Goal: Task Accomplishment & Management: Manage account settings

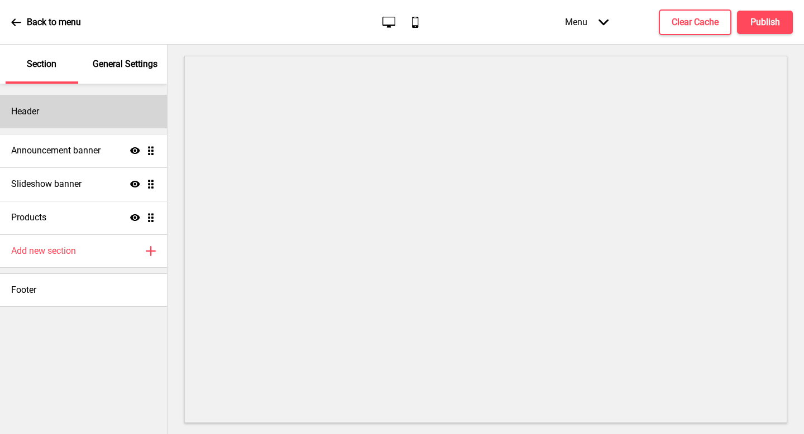
click at [94, 116] on div "Header" at bounding box center [83, 112] width 167 height 34
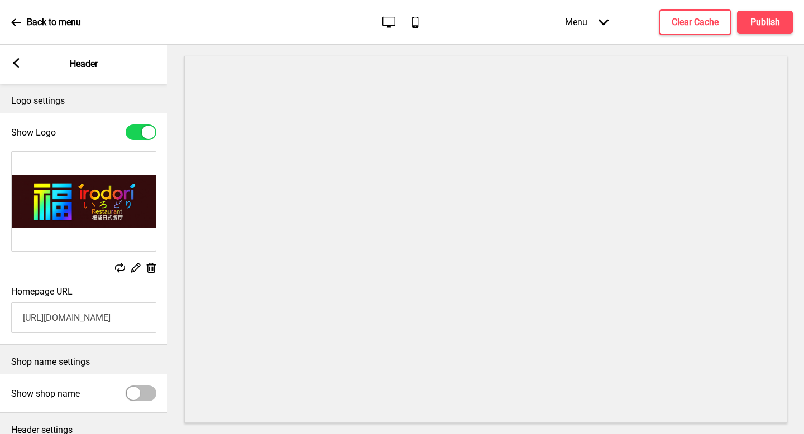
click at [21, 63] on rect at bounding box center [16, 63] width 10 height 10
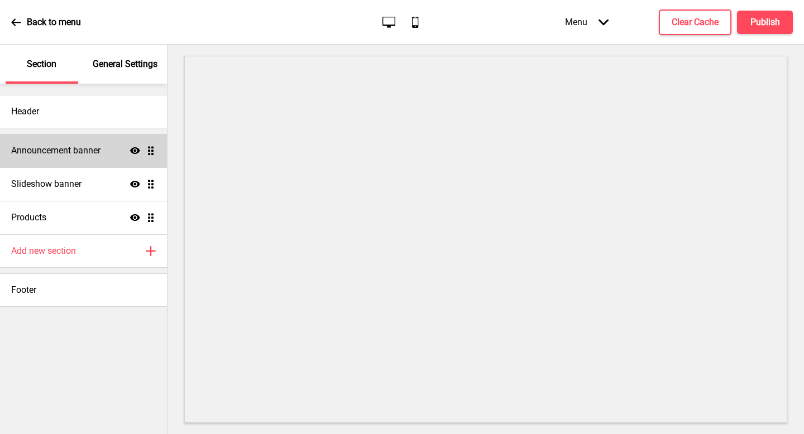
click at [72, 146] on h4 "Announcement banner" at bounding box center [55, 151] width 89 height 12
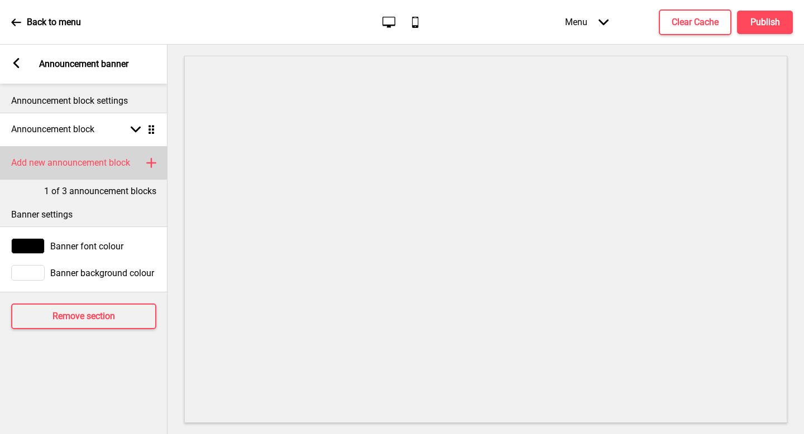
click at [143, 164] on div "Add new announcement block Plus" at bounding box center [84, 163] width 168 height 34
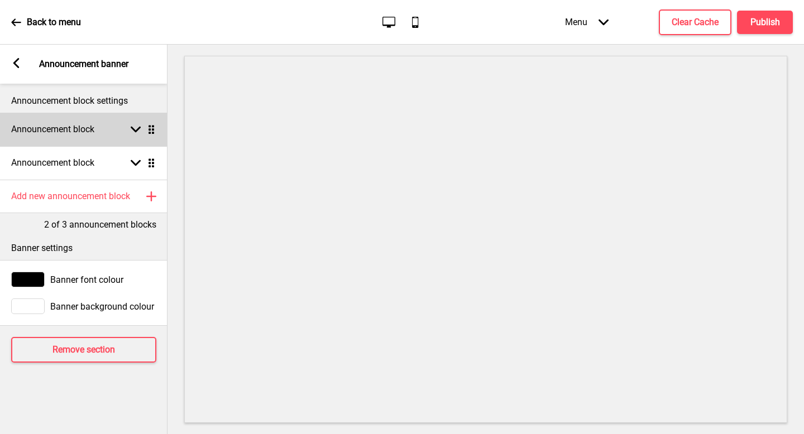
click at [99, 124] on div "Announcement block Arrow down Drag" at bounding box center [84, 130] width 168 height 34
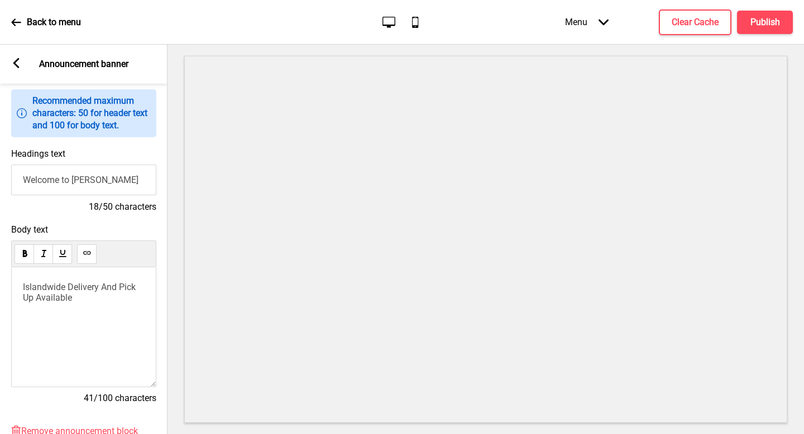
scroll to position [111, 0]
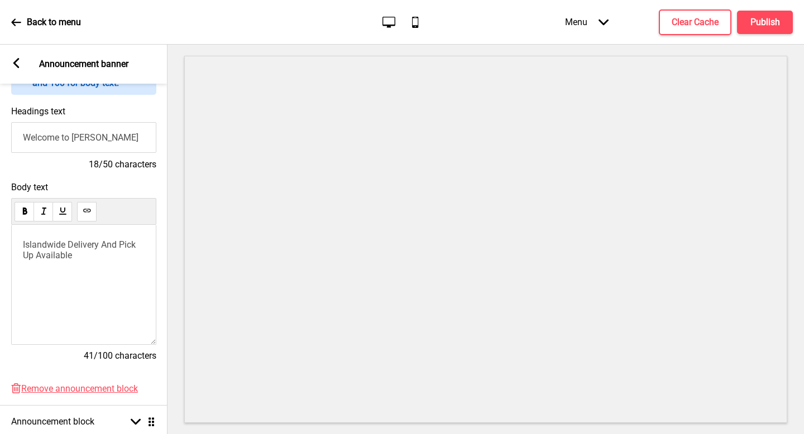
click at [105, 245] on span "Islandwide Delivery And Pick Up Available" at bounding box center [80, 250] width 115 height 21
click at [133, 261] on div "Islandwide Delivery at only $6.80 or Pick Up Available" at bounding box center [83, 285] width 145 height 120
click at [133, 252] on p "Islandwide Delivery at only $6.80 or Pick Up Available" at bounding box center [84, 250] width 122 height 21
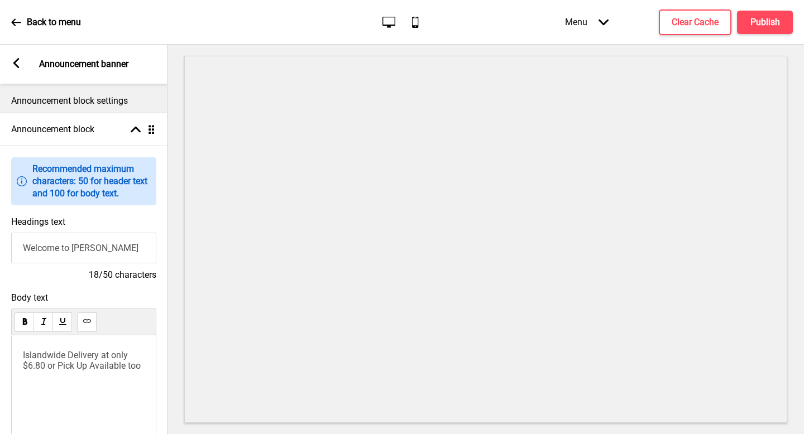
click at [13, 66] on rect at bounding box center [16, 63] width 10 height 10
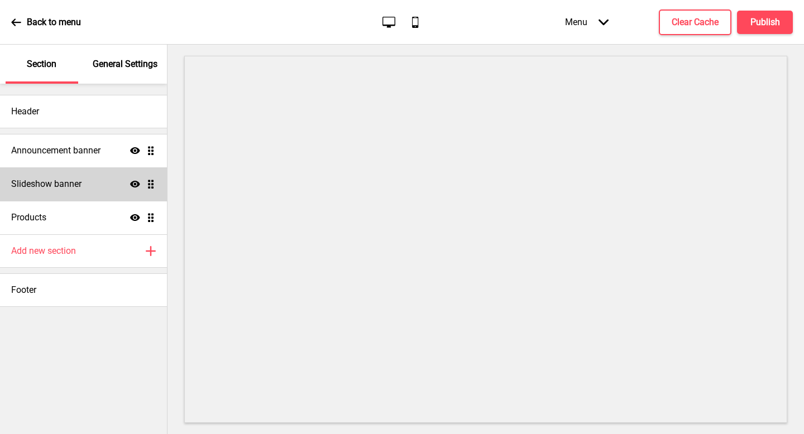
click at [71, 194] on div "Slideshow banner Show Drag" at bounding box center [83, 185] width 167 height 34
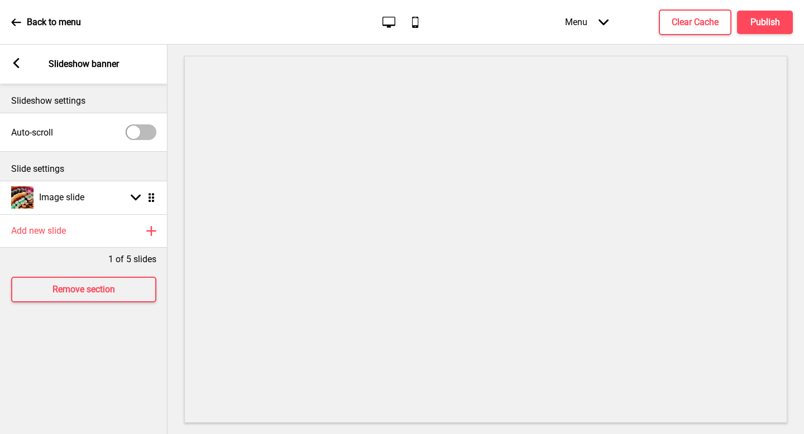
click at [18, 64] on rect at bounding box center [16, 63] width 10 height 10
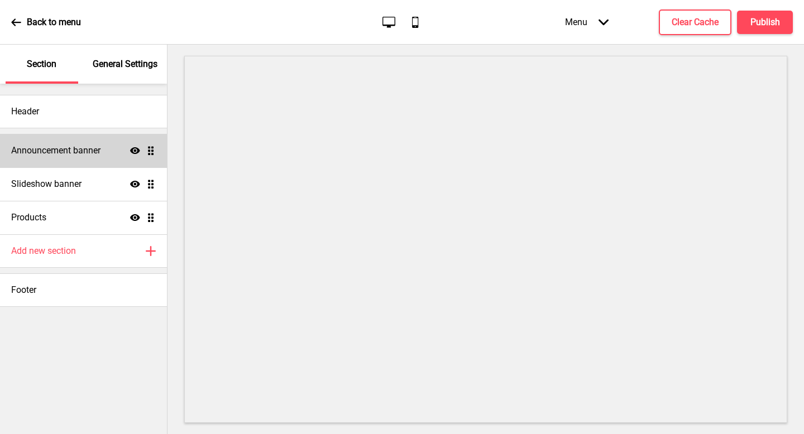
click at [66, 147] on h4 "Announcement banner" at bounding box center [55, 151] width 89 height 12
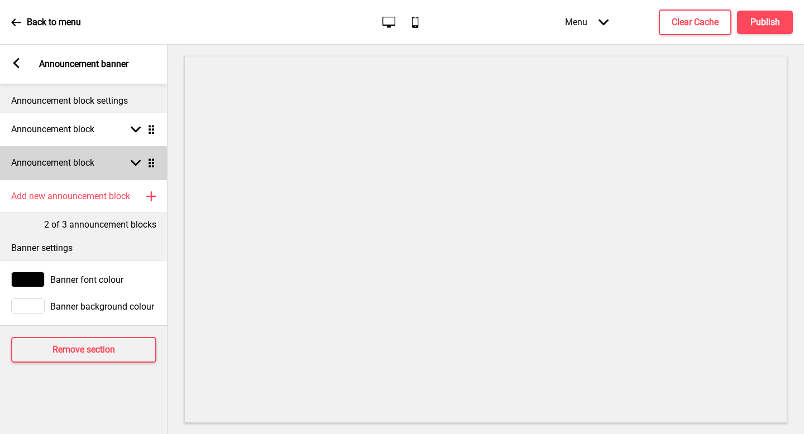
click at [82, 160] on h4 "Announcement block" at bounding box center [52, 163] width 83 height 12
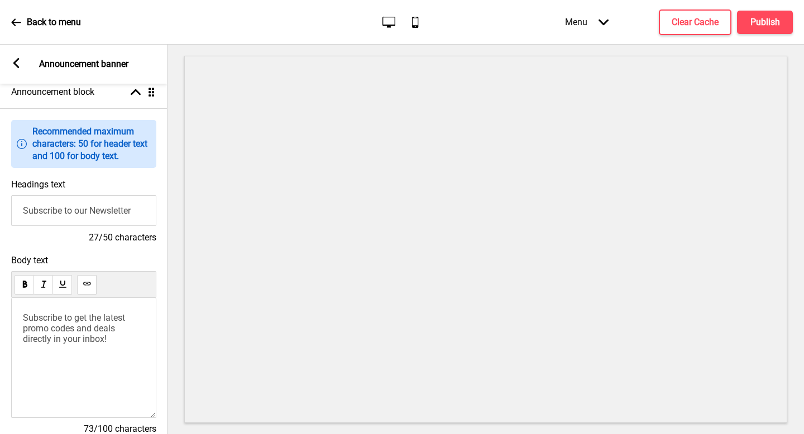
scroll to position [74, 0]
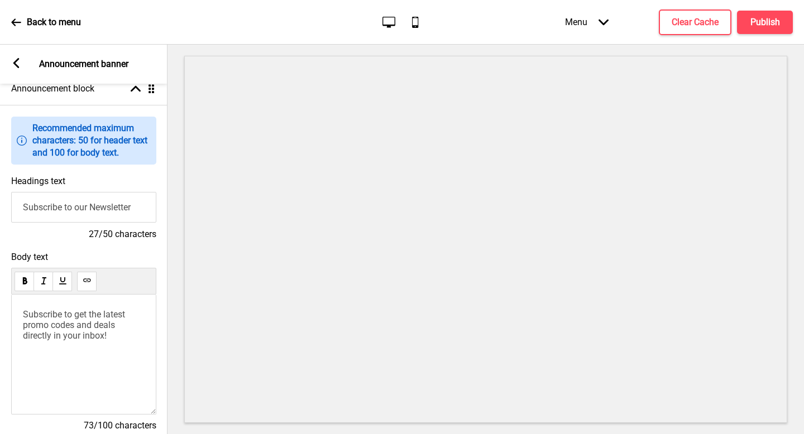
click at [90, 206] on input "Subscribe to our Newsletter" at bounding box center [83, 207] width 145 height 31
type input "W"
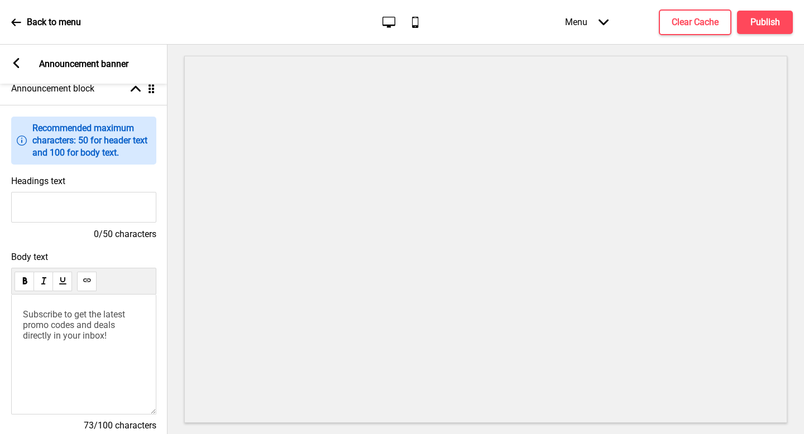
click at [93, 214] on input "Headings text" at bounding box center [83, 207] width 145 height 31
click at [91, 211] on input "Headings text" at bounding box center [83, 207] width 145 height 31
type input "1st time promo just for you!"
click at [72, 327] on span "Subscribe to get the latest promo codes and deals directly in your inbox!" at bounding box center [75, 325] width 104 height 32
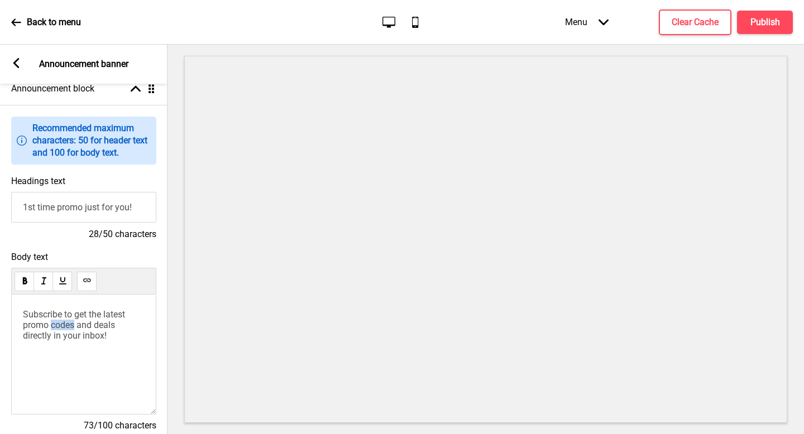
click at [72, 327] on span "Subscribe to get the latest promo codes and deals directly in your inbox!" at bounding box center [75, 325] width 104 height 32
paste div
click at [47, 317] on span "Enjoy $8 off $80 for your first order" at bounding box center [82, 319] width 118 height 21
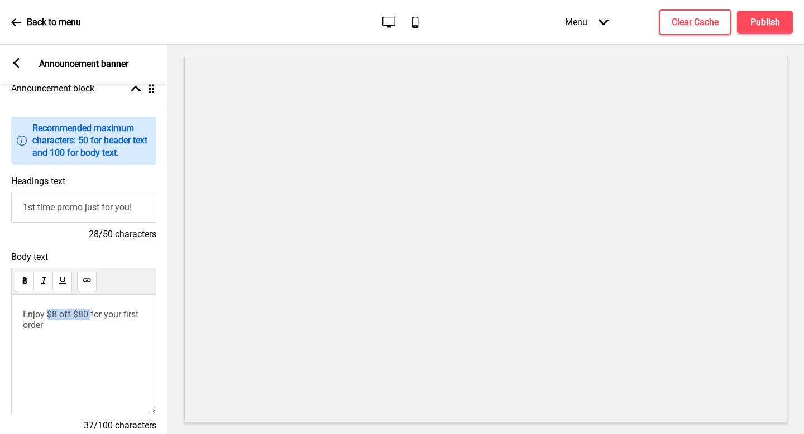
click at [88, 316] on span "Enjoy $8 off $80 for your first order" at bounding box center [82, 319] width 118 height 21
click at [110, 347] on div "Enjoy $8 off $80 for your first order" at bounding box center [83, 355] width 145 height 120
click at [18, 70] on div "Arrow left" at bounding box center [16, 64] width 10 height 12
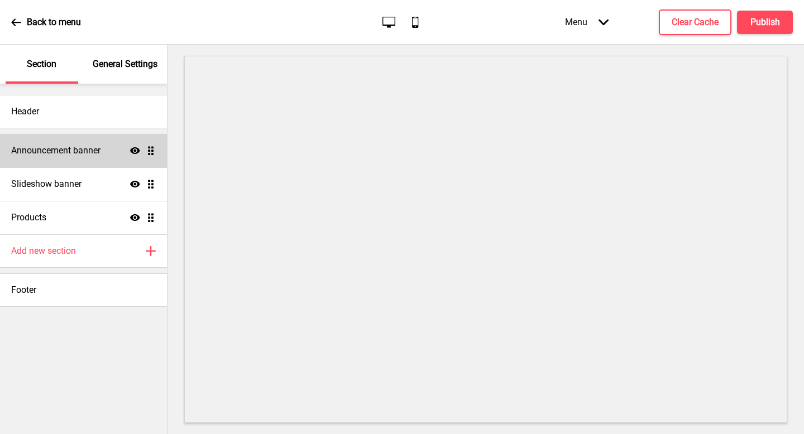
click at [56, 152] on h4 "Announcement banner" at bounding box center [55, 151] width 89 height 12
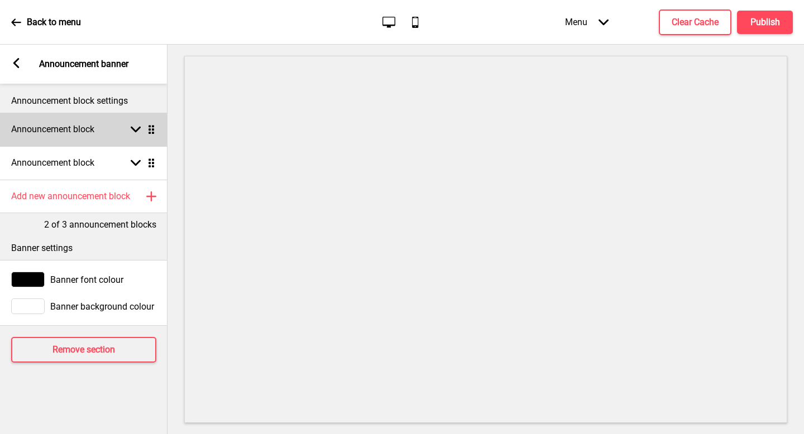
click at [84, 126] on h4 "Announcement block" at bounding box center [52, 129] width 83 height 12
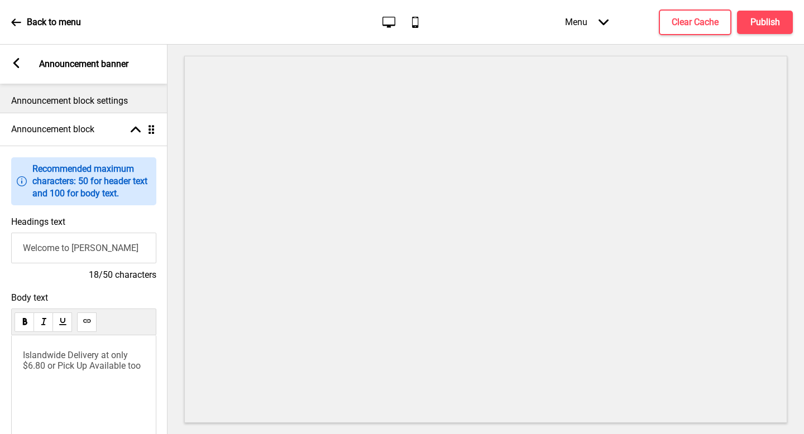
click at [97, 260] on input "Welcome to [PERSON_NAME]" at bounding box center [83, 248] width 145 height 31
paste input "Island-wide Delivey & Store Pick-up"
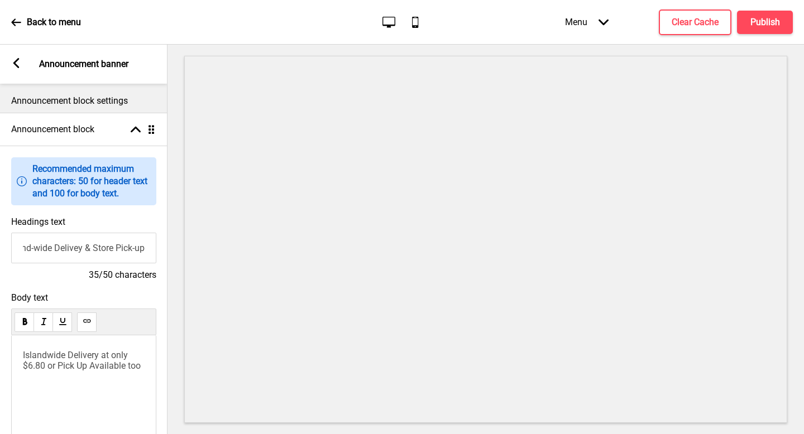
drag, startPoint x: 56, startPoint y: 246, endPoint x: 0, endPoint y: 242, distance: 56.5
click at [0, 242] on div "Headings text Island-wide Delivey & Store Pick-up 35/50 characters" at bounding box center [84, 249] width 168 height 76
click at [51, 250] on input "Island-wide Delivey & Store Pick-up" at bounding box center [83, 248] width 145 height 31
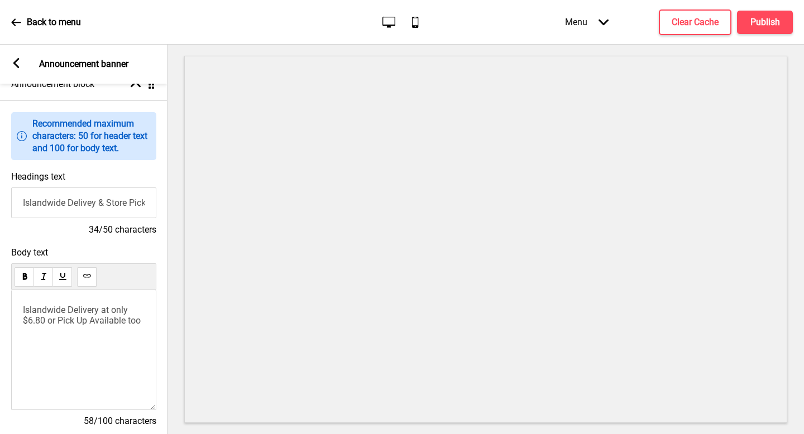
scroll to position [57, 0]
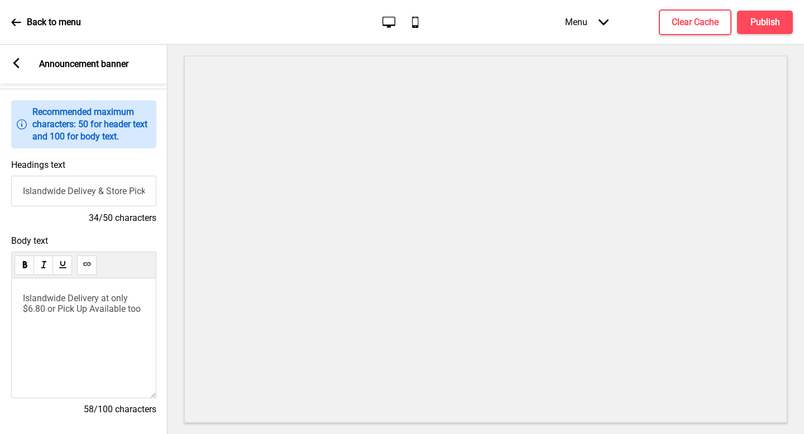
type input "Islandwide Delivey & Store Pick-up"
click at [98, 312] on span "Islandwide Delivery at only $6.80 or Pick Up Available too" at bounding box center [82, 303] width 118 height 21
click at [73, 302] on span "Island-wide delivery at $10, minimum order of $50 🚚 FREE delivery for orders ab…" at bounding box center [84, 314] width 122 height 42
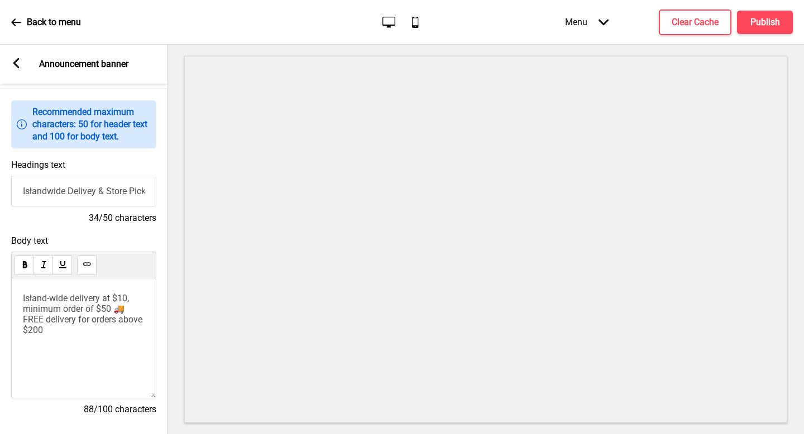
click at [90, 302] on span "Island-wide delivery at $10, minimum order of $50 🚚 FREE delivery for orders ab…" at bounding box center [84, 314] width 122 height 42
drag, startPoint x: 76, startPoint y: 303, endPoint x: 0, endPoint y: 286, distance: 77.8
click at [0, 286] on div "Body text Island-wide delivery at $10, minimum order of $50 🚚 FREE delivery for…" at bounding box center [84, 331] width 168 height 202
click at [61, 297] on span "Delivery at $10, minimum order of $50 🚚 FREE delivery for orders above $200" at bounding box center [82, 309] width 119 height 32
drag, startPoint x: 67, startPoint y: 302, endPoint x: 0, endPoint y: 299, distance: 67.0
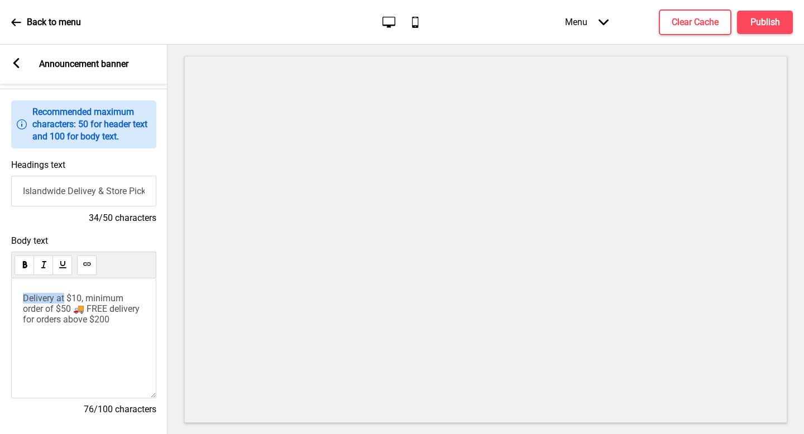
click at [0, 299] on div "Body text Delivery at $10, minimum order of $50 🚚 FREE delivery for orders abov…" at bounding box center [84, 331] width 168 height 202
click at [46, 324] on span "Get your food delivered only at $6.80, minimum order of $50 🚚 FREE delivery for…" at bounding box center [84, 314] width 122 height 42
drag, startPoint x: 125, startPoint y: 311, endPoint x: 57, endPoint y: 310, distance: 68.1
click at [57, 310] on span "Get your food delivered only at $6.80, minimum order of $50 🚚" at bounding box center [83, 309] width 122 height 32
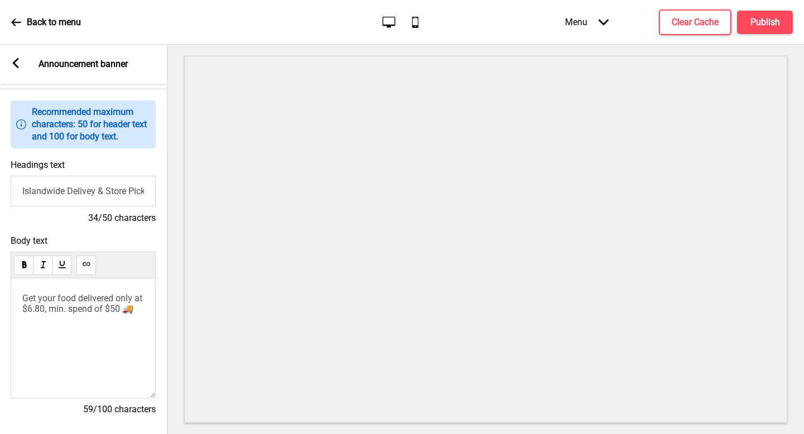
click at [73, 314] on p "Get your food delivered only at $6.80, min. spend of $50 🚚" at bounding box center [83, 303] width 122 height 21
click at [60, 312] on span "Get your food delivered only at $6.80, min. spend of $50 🚚" at bounding box center [83, 303] width 122 height 21
click at [127, 344] on div "Get your food delivered only at $6.80 min. spend of $50 🚚" at bounding box center [83, 339] width 145 height 120
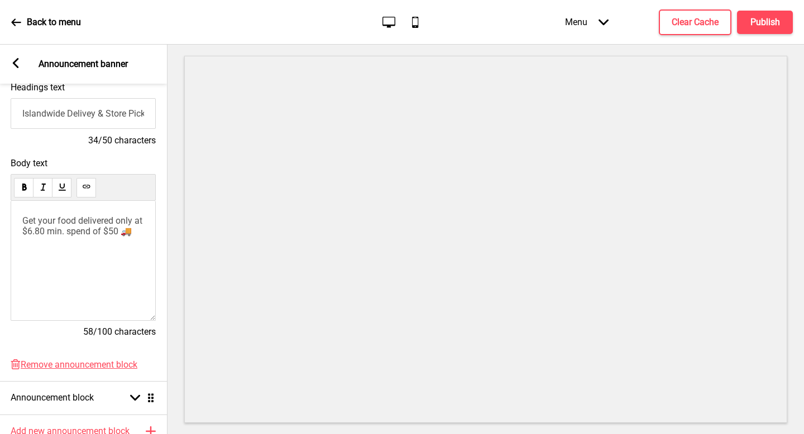
scroll to position [135, 0]
click at [137, 232] on span "Get your food delivered only at $6.80 min. spend of $50 🚚" at bounding box center [83, 225] width 122 height 21
click at [116, 232] on span "Get your food delivered only at $6.80 min. spend of $50 🚚" at bounding box center [83, 225] width 122 height 21
drag, startPoint x: 122, startPoint y: 231, endPoint x: 82, endPoint y: 231, distance: 40.2
click at [82, 231] on span "Get your food delivered only at $6.80 min. spend $50 🚚" at bounding box center [83, 225] width 122 height 21
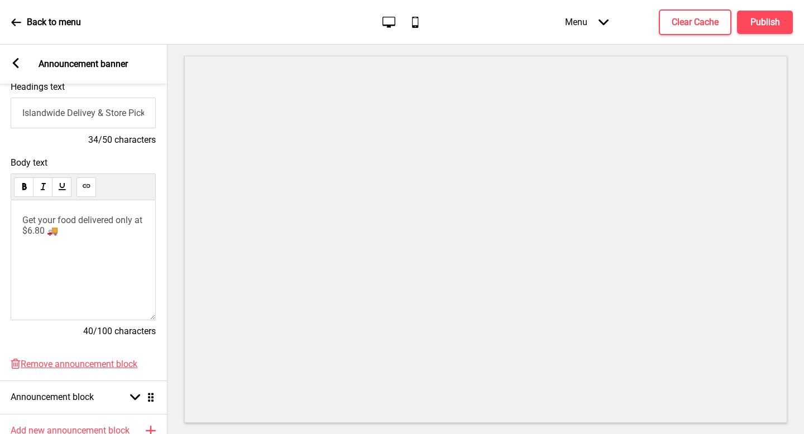
click at [15, 59] on div "Arrow left Announcement banner" at bounding box center [83, 64] width 168 height 39
click at [16, 64] on icon at bounding box center [16, 63] width 6 height 10
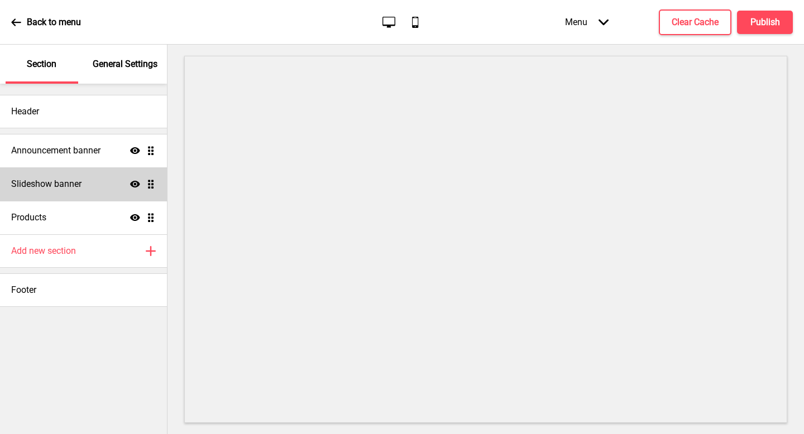
click at [73, 186] on h4 "Slideshow banner" at bounding box center [46, 184] width 70 height 12
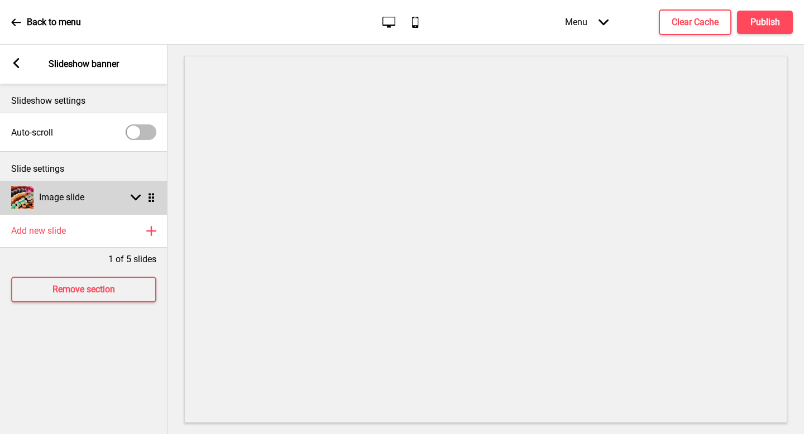
click at [92, 200] on div "Image slide Arrow down Drag" at bounding box center [84, 198] width 168 height 34
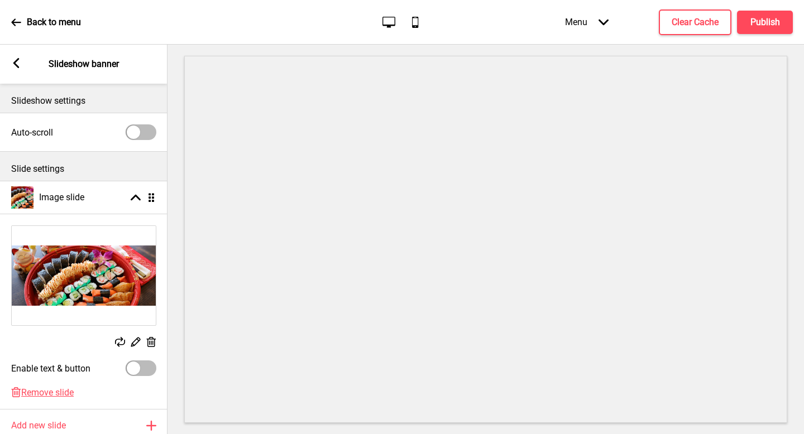
click at [17, 70] on div "Arrow left Slideshow banner" at bounding box center [84, 64] width 168 height 39
click at [16, 68] on div "Arrow left" at bounding box center [16, 64] width 10 height 12
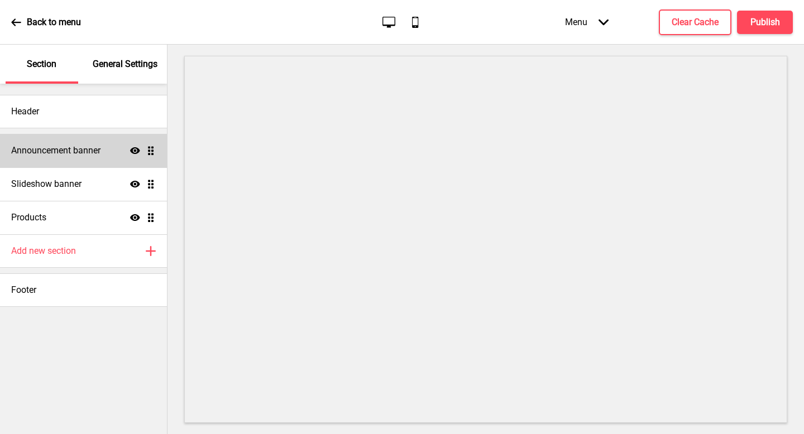
click at [84, 147] on h4 "Announcement banner" at bounding box center [55, 151] width 89 height 12
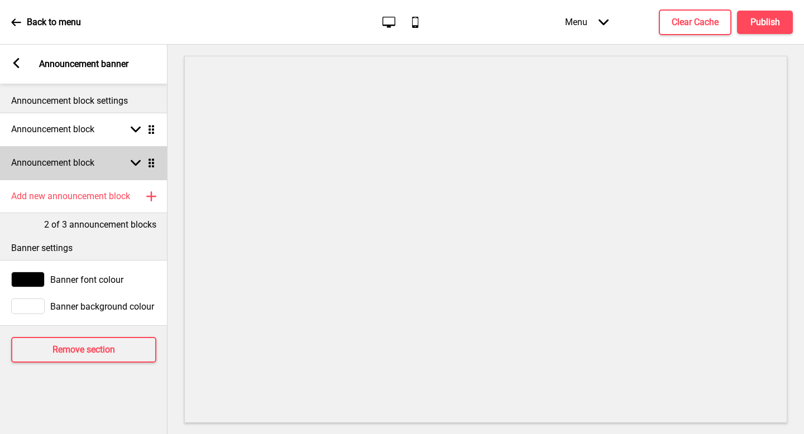
click at [68, 169] on div "Announcement block Arrow down Drag" at bounding box center [84, 163] width 168 height 34
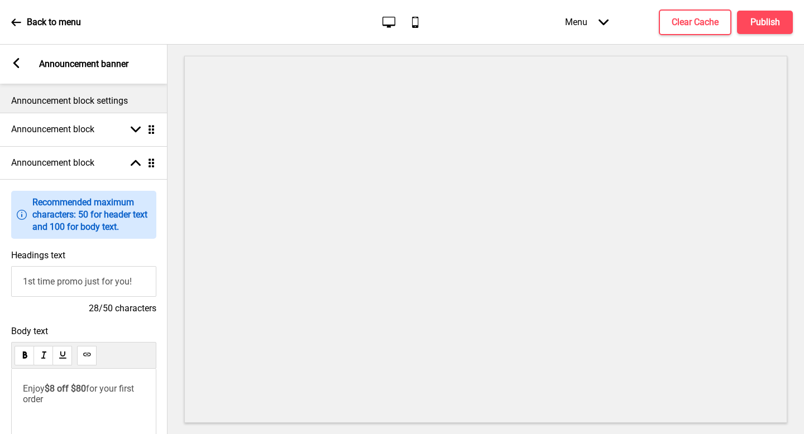
click at [87, 288] on input "1st time promo just for you!" at bounding box center [83, 281] width 145 height 31
click at [89, 281] on input "1st time promo just for you!" at bounding box center [83, 281] width 145 height 31
click at [107, 284] on input "1st time promo Just for you!" at bounding box center [83, 281] width 145 height 31
click at [107, 283] on input "1st time promo Just For you!" at bounding box center [83, 281] width 145 height 31
click at [124, 286] on input "1st time promo Just For you!" at bounding box center [83, 281] width 145 height 31
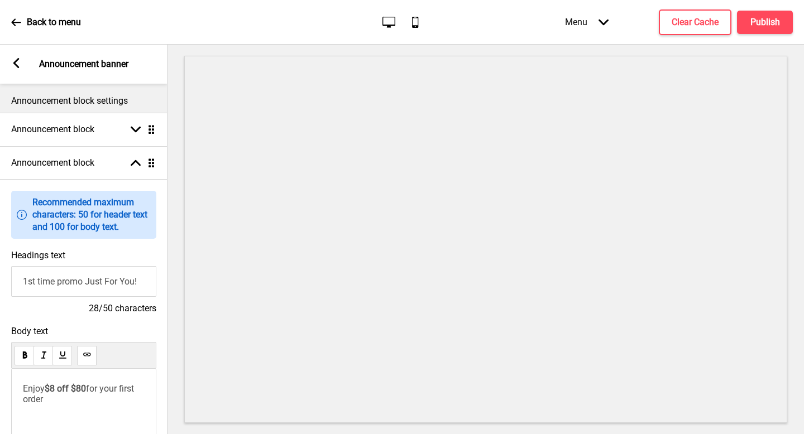
type input "1st time promo Just For You!"
click at [20, 69] on div "Arrow left" at bounding box center [16, 64] width 10 height 12
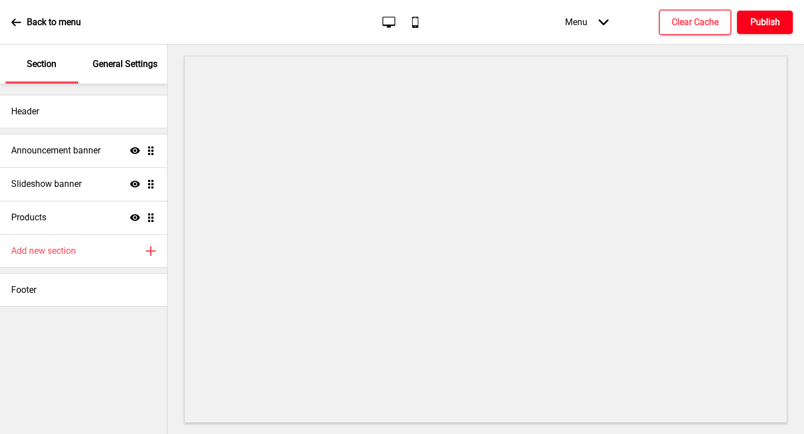
click at [754, 19] on h4 "Publish" at bounding box center [766, 22] width 30 height 12
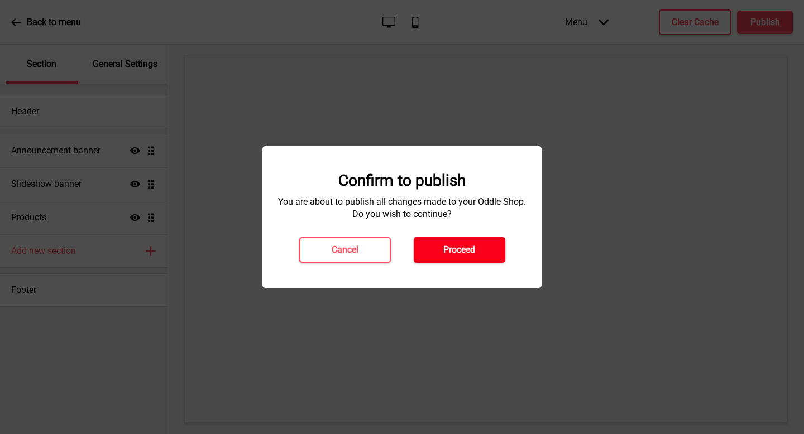
click at [468, 239] on button "Proceed" at bounding box center [460, 250] width 92 height 26
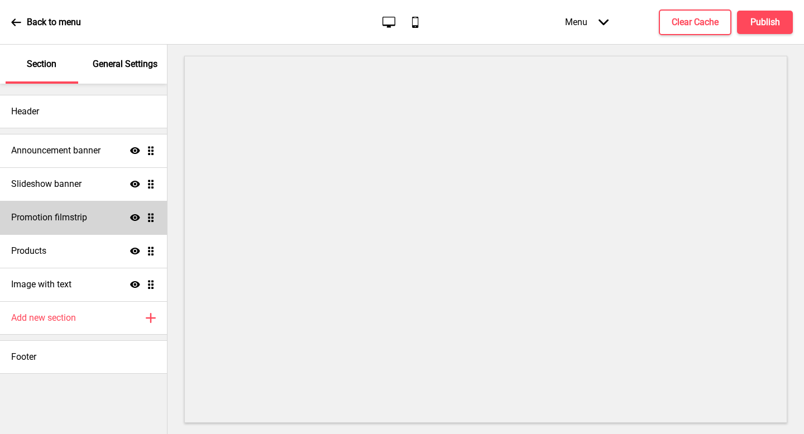
click at [141, 220] on div "Show Drag" at bounding box center [143, 218] width 26 height 10
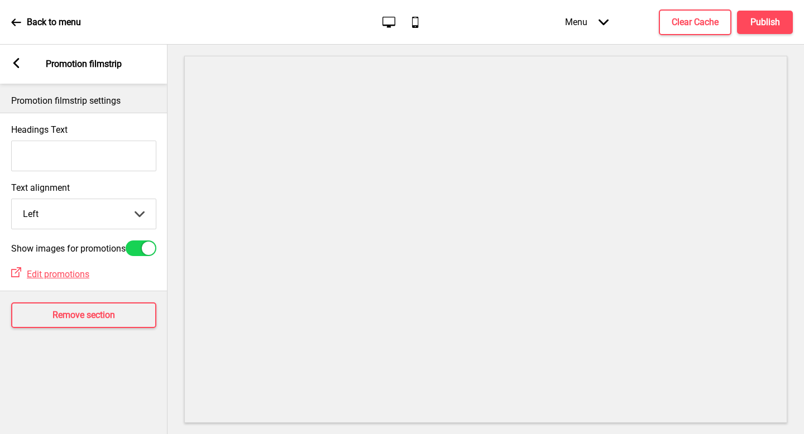
click at [16, 63] on icon at bounding box center [16, 63] width 6 height 10
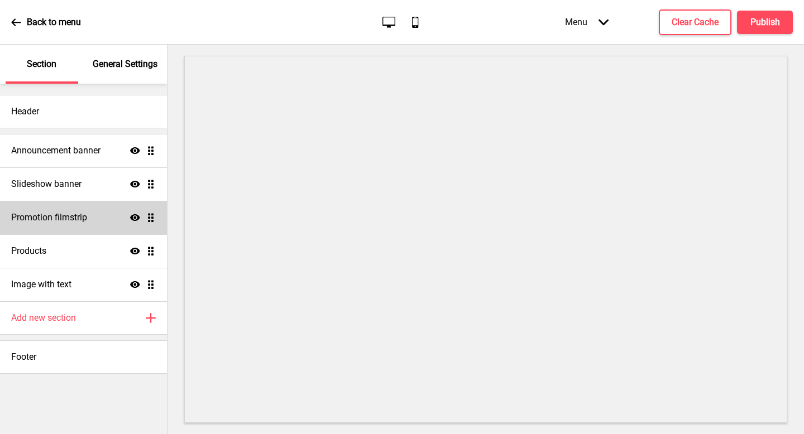
click at [132, 218] on icon at bounding box center [135, 217] width 10 height 7
click at [122, 73] on div "General Settings" at bounding box center [125, 64] width 73 height 39
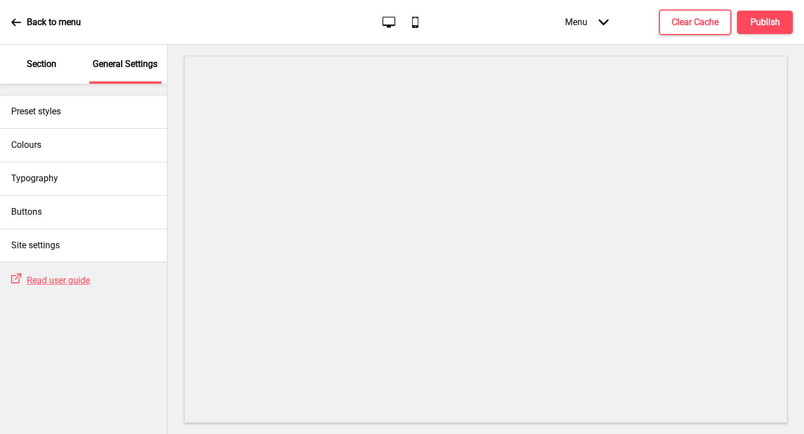
click at [21, 64] on div "Section" at bounding box center [42, 64] width 73 height 39
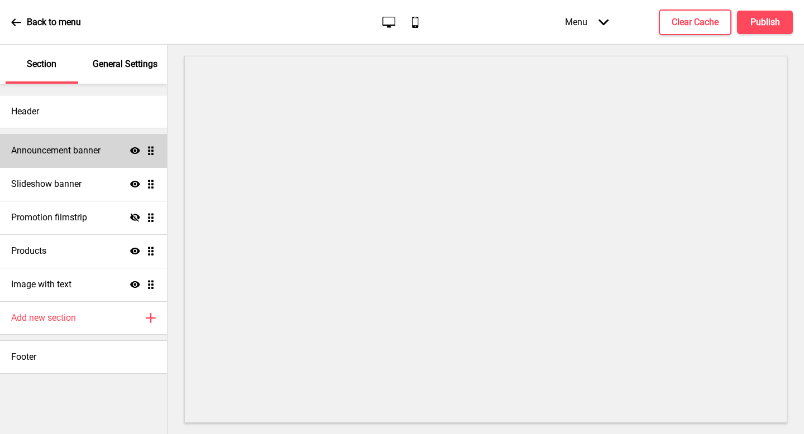
click at [65, 137] on div "Announcement banner Show Drag" at bounding box center [83, 151] width 167 height 34
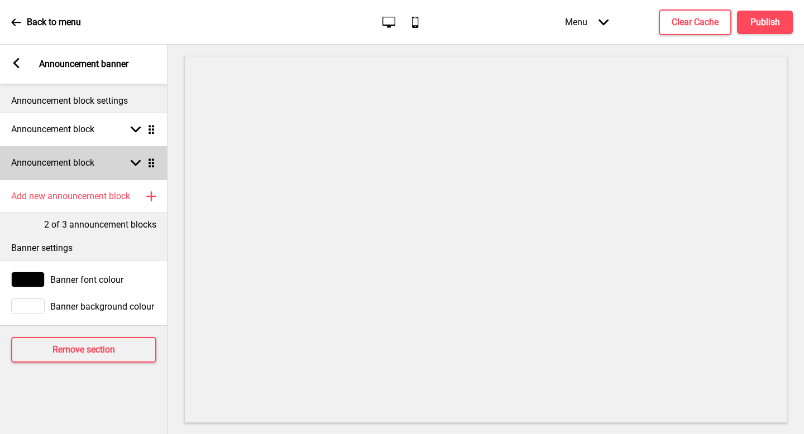
click at [94, 165] on h4 "Announcement block" at bounding box center [52, 163] width 83 height 12
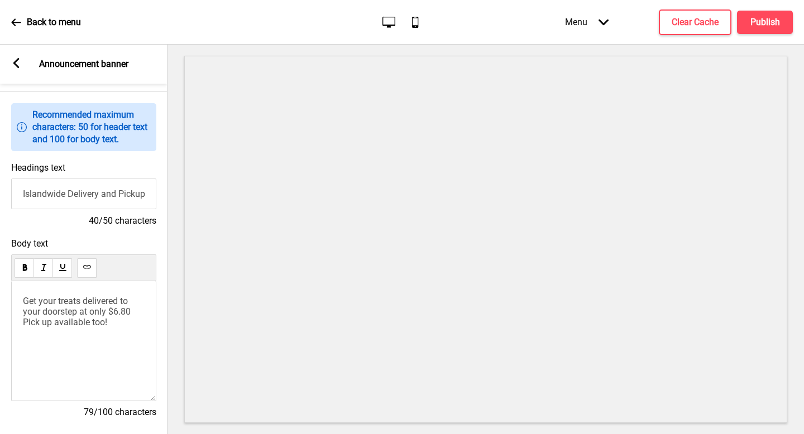
scroll to position [108, 0]
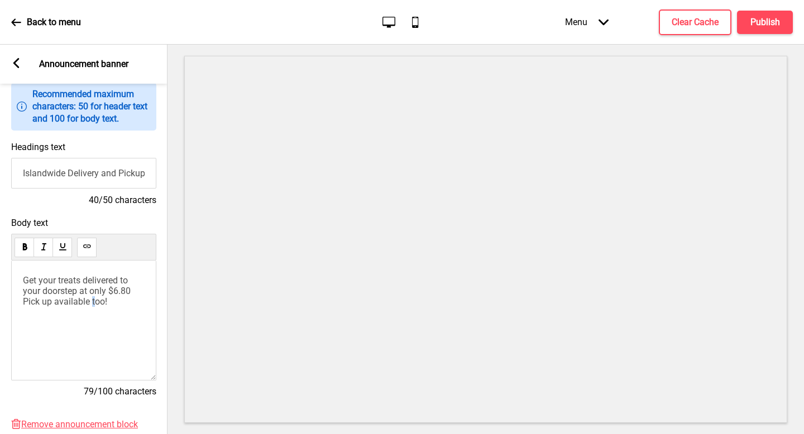
click at [94, 304] on span "Get your treats delivered to your doorstep at only $6.80 Pick up available too!" at bounding box center [77, 291] width 108 height 32
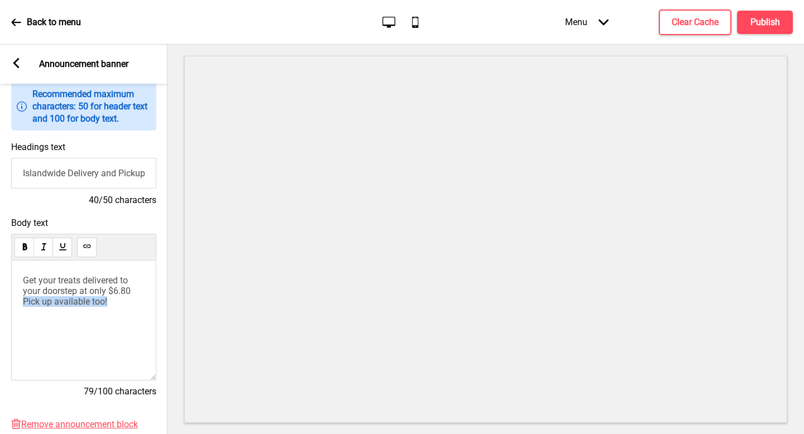
click at [97, 302] on span "Get your treats delivered to your doorstep at only $6.80 Pick up available too!" at bounding box center [77, 291] width 108 height 32
click at [94, 297] on span "Get your treats delivered to your doorstep at only $6.80 Pick up available too!" at bounding box center [77, 291] width 108 height 32
drag, startPoint x: 94, startPoint y: 161, endPoint x: 89, endPoint y: 235, distance: 74.4
click at [93, 164] on input "Islandwide Delivery and Pickup Available" at bounding box center [83, 173] width 145 height 31
click at [63, 276] on span "Get your treats delivered to your doorstep at only $6.80 Pick up available too!" at bounding box center [77, 291] width 108 height 32
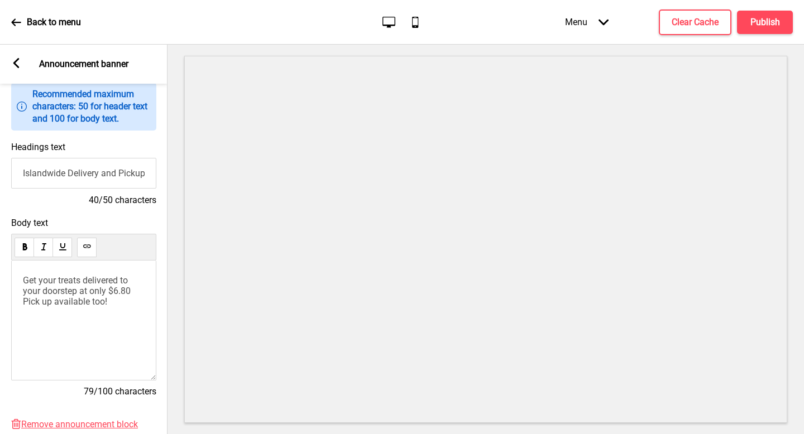
click at [36, 280] on span "Get your treats delivered to your doorstep at only $6.80 Pick up available too!" at bounding box center [77, 291] width 108 height 32
click at [34, 280] on span "Get your treats delivered to your doorstep at only $6.80 Pick up available too!" at bounding box center [77, 291] width 108 height 32
click at [95, 291] on span "Get your treats delivered to your doorstep at only $6.80 Pick up available too!" at bounding box center [77, 291] width 108 height 32
drag, startPoint x: 118, startPoint y: 289, endPoint x: 132, endPoint y: 289, distance: 13.4
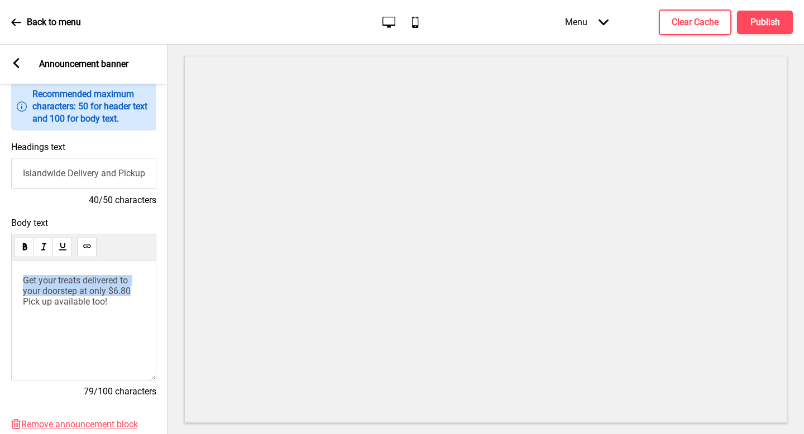
click at [118, 289] on span "Get your treats delivered to your doorstep at only $6.80 Pick up available too!" at bounding box center [77, 291] width 108 height 32
copy span "Get your treats delivered to your doorstep at only $6.80"
click at [109, 179] on input "Islandwide Delivery and Pickup Available" at bounding box center [83, 173] width 145 height 31
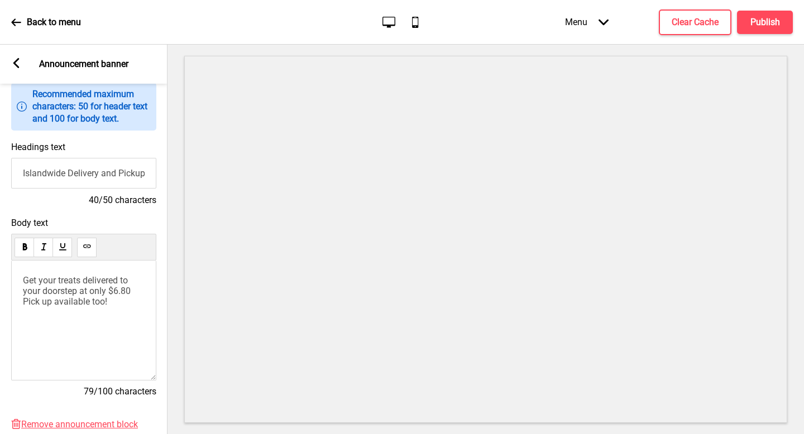
paste input "Get your treats delivered to your doorstep at only $6.80"
type input "Get your treats delivered to your doorstep at only $6.80"
click at [117, 294] on span "Get your treats delivered to your doorstep at only $6.80 Pick up available too!" at bounding box center [77, 291] width 108 height 32
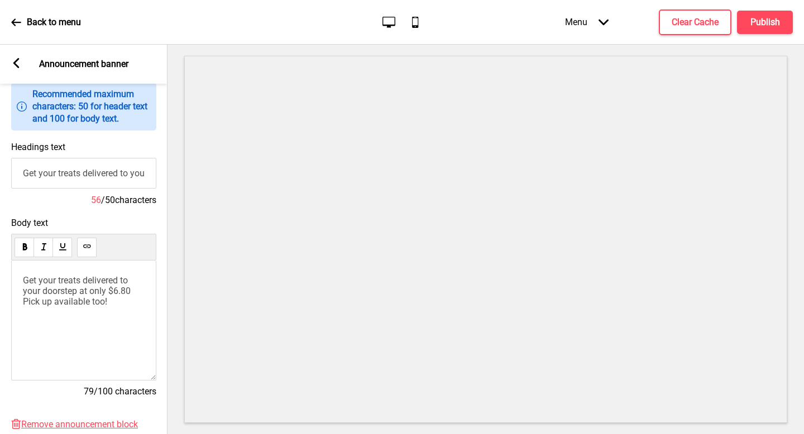
click at [79, 294] on span "Get your treats delivered to your doorstep at only $6.80 Pick up available too!" at bounding box center [77, 291] width 108 height 32
drag, startPoint x: 79, startPoint y: 295, endPoint x: 108, endPoint y: 303, distance: 29.5
click at [79, 296] on span "Get your treats delivered to your doorstep at only $6.80 Pick up available too!" at bounding box center [77, 291] width 108 height 32
drag, startPoint x: 108, startPoint y: 303, endPoint x: 55, endPoint y: 305, distance: 52.5
click at [107, 303] on span "Get your treats delivered to your doorstep at only $6.80 Pick up available too!" at bounding box center [77, 291] width 108 height 32
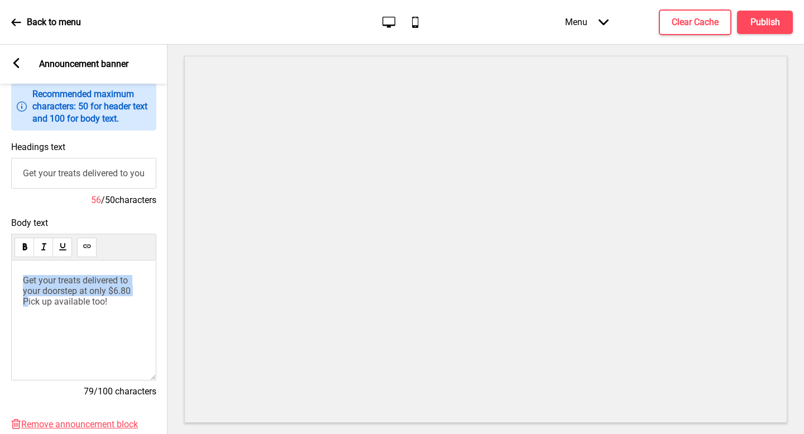
drag, startPoint x: 28, startPoint y: 305, endPoint x: 15, endPoint y: 262, distance: 44.9
click at [15, 262] on div "Get your treats delivered to your doorstep at only $6.80 Pick up available too!" at bounding box center [83, 321] width 145 height 120
click at [51, 288] on span "10% off if you want to pick up available too!" at bounding box center [83, 285] width 120 height 21
click at [87, 175] on input "Get your treats delivered to your doorstep at only $6.80" at bounding box center [83, 173] width 145 height 31
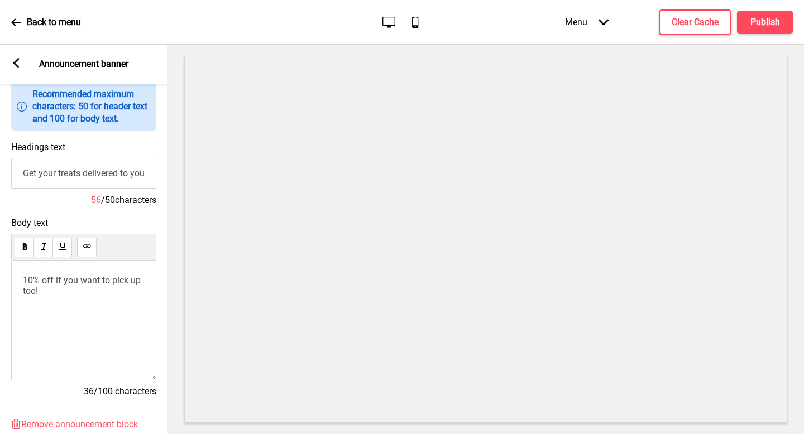
click at [87, 175] on input "Get your treats delivered to your doorstep at only $6.80" at bounding box center [83, 173] width 145 height 31
paste input "Treats to Your Door for O"
click at [114, 288] on p "10% off if you want to pick up too!" at bounding box center [84, 285] width 122 height 21
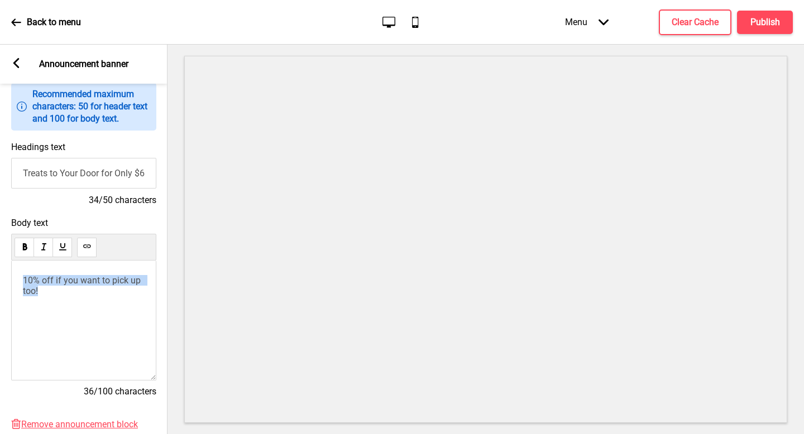
click at [114, 288] on p "10% off if you want to pick up too!" at bounding box center [84, 285] width 122 height 21
click at [67, 283] on span "Or Pick Up & Save 10%!" at bounding box center [80, 280] width 92 height 11
drag, startPoint x: 38, startPoint y: 301, endPoint x: 35, endPoint y: 286, distance: 14.8
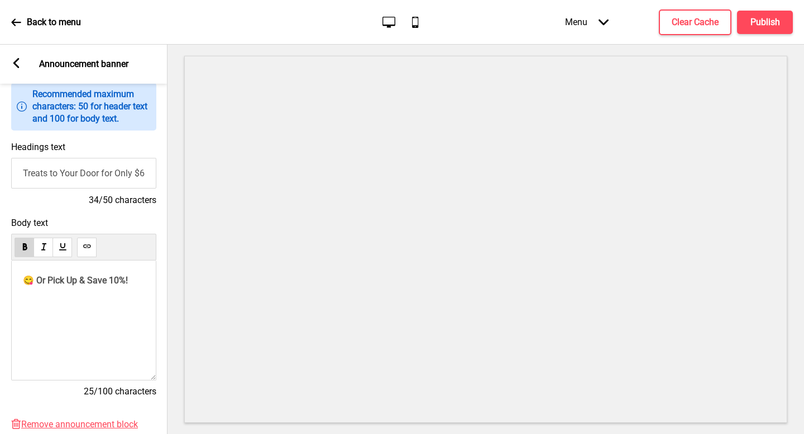
click at [37, 300] on p "﻿" at bounding box center [84, 300] width 122 height 11
drag, startPoint x: 30, startPoint y: 281, endPoint x: 55, endPoint y: 260, distance: 32.8
click at [0, 284] on div "Body text 😋 Or Pick Up & Save 10%! ﻿ 25/100 characters" at bounding box center [84, 313] width 168 height 202
copy span "😋"
drag, startPoint x: 98, startPoint y: 181, endPoint x: 132, endPoint y: 172, distance: 35.4
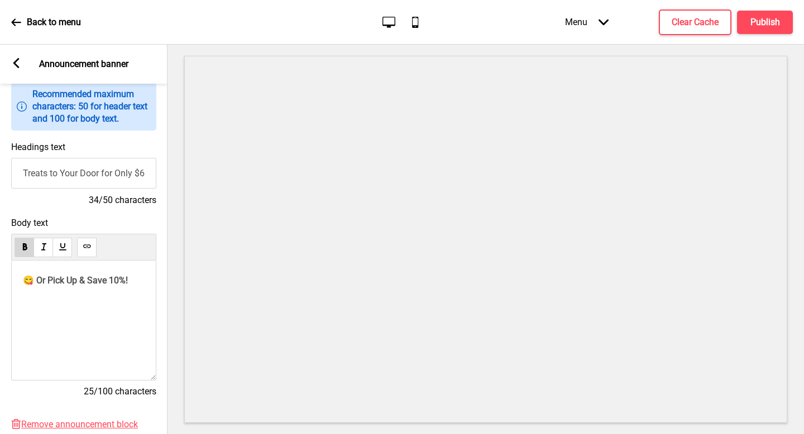
click at [97, 181] on input "Treats to Your Door for Only $6.80" at bounding box center [83, 173] width 145 height 31
drag, startPoint x: 133, startPoint y: 173, endPoint x: 165, endPoint y: 176, distance: 32.0
click at [171, 176] on div "Section General Settings Header Announcement banner Show Drag Slideshow banner …" at bounding box center [402, 240] width 804 height 390
click at [144, 175] on input "Treats to Your Door for Only $6.80" at bounding box center [83, 173] width 145 height 31
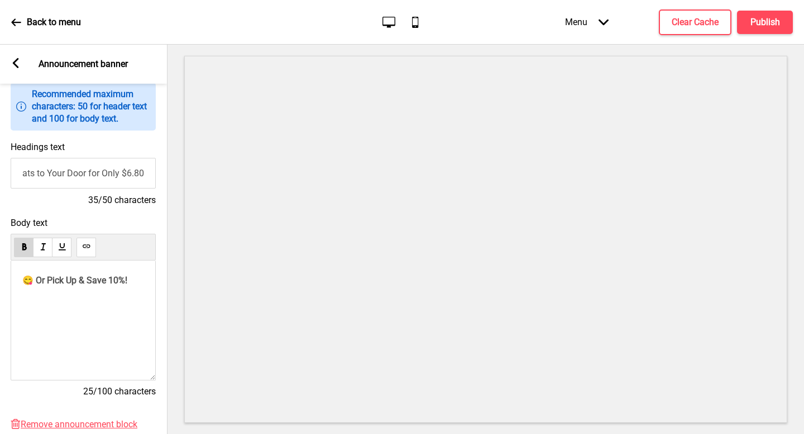
paste input "😋"
type input "Treats to Your Door for Only $6.80 😋"
click at [44, 279] on span "😋 Or Pick Up & Save 10%!" at bounding box center [74, 280] width 105 height 11
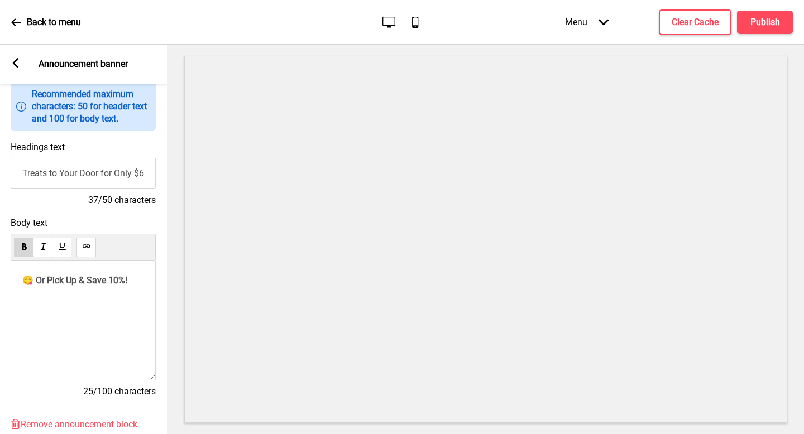
click at [35, 280] on span "😋 Or Pick Up & Save 10%!" at bounding box center [74, 280] width 105 height 11
click at [63, 276] on span "Or Pick Up & Save 10%!" at bounding box center [68, 280] width 92 height 11
click at [55, 309] on div "Or Pick Up & Save 10%! ﻿" at bounding box center [83, 305] width 122 height 60
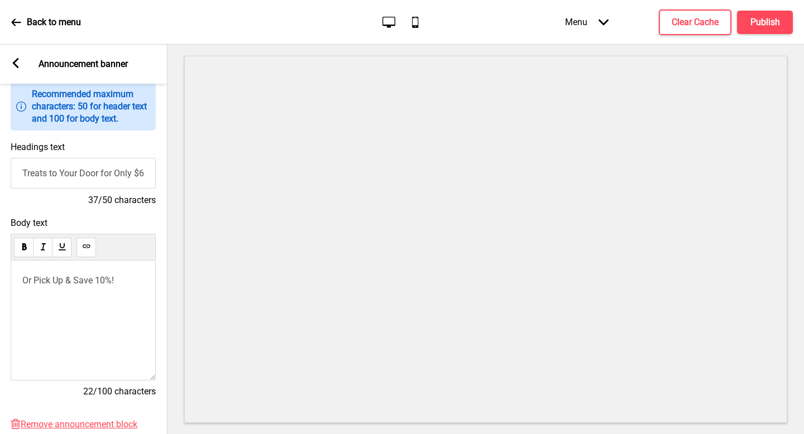
click at [56, 284] on span "Or Pick Up & Save 10%!" at bounding box center [68, 280] width 92 height 11
click at [27, 280] on span "Or Pick Up & Save 10%!" at bounding box center [68, 280] width 92 height 11
click at [31, 279] on span "or Pick Up & Save 10%!" at bounding box center [67, 280] width 90 height 11
click at [55, 281] on span "or Pick Up & Save 10%!" at bounding box center [67, 280] width 90 height 11
click at [88, 283] on span "or Pick Up & Save 10%!" at bounding box center [67, 280] width 90 height 11
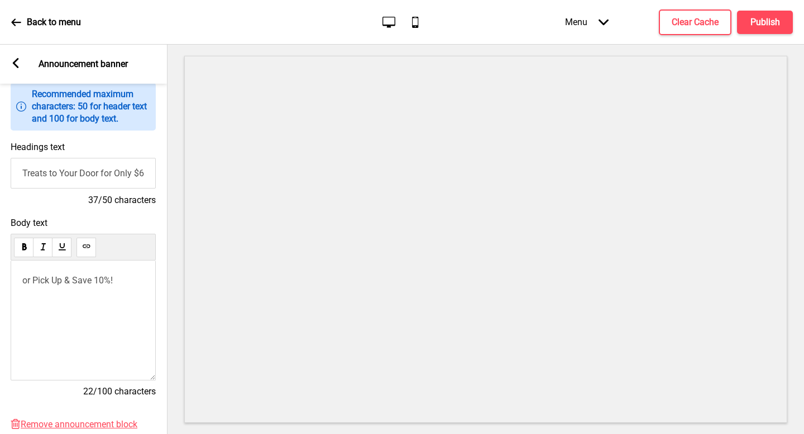
click at [138, 278] on p "or Pick Up & Save 10%!" at bounding box center [83, 280] width 122 height 11
click at [127, 273] on div "or Pick Up & Save 10%! ﻿" at bounding box center [83, 321] width 145 height 120
click at [99, 279] on span "or Pick Up & Save 10%!" at bounding box center [67, 280] width 90 height 11
click at [43, 296] on p "﻿" at bounding box center [83, 300] width 122 height 11
click at [84, 284] on span "or Pick Up & Save 10%!" at bounding box center [67, 280] width 90 height 11
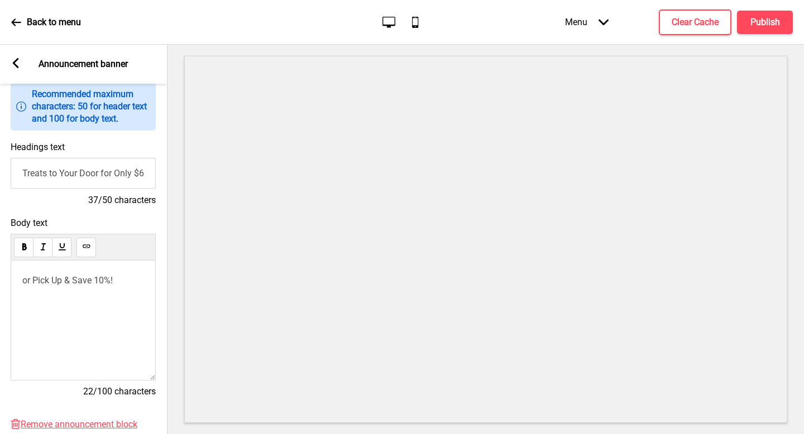
click at [787, 135] on div at bounding box center [486, 240] width 637 height 390
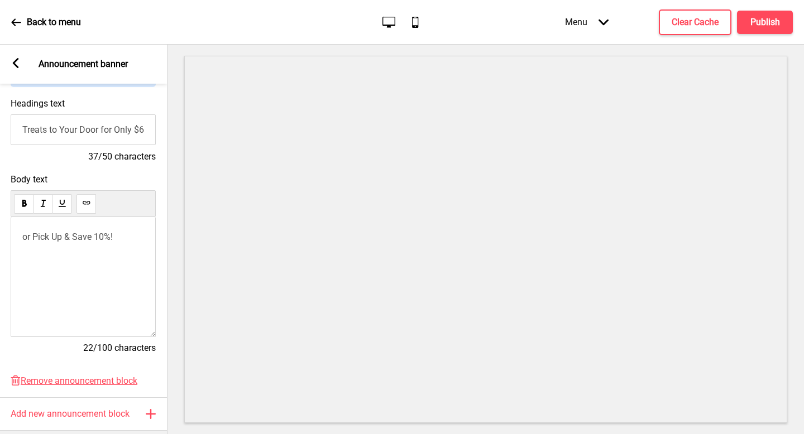
scroll to position [89, 0]
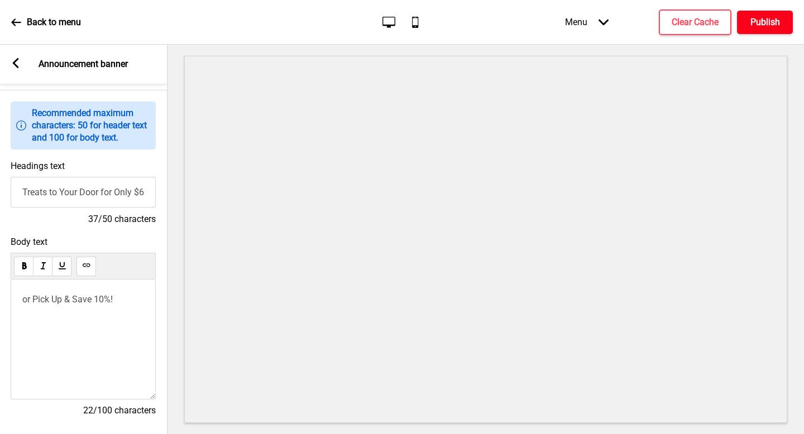
click at [751, 28] on button "Publish" at bounding box center [765, 22] width 56 height 23
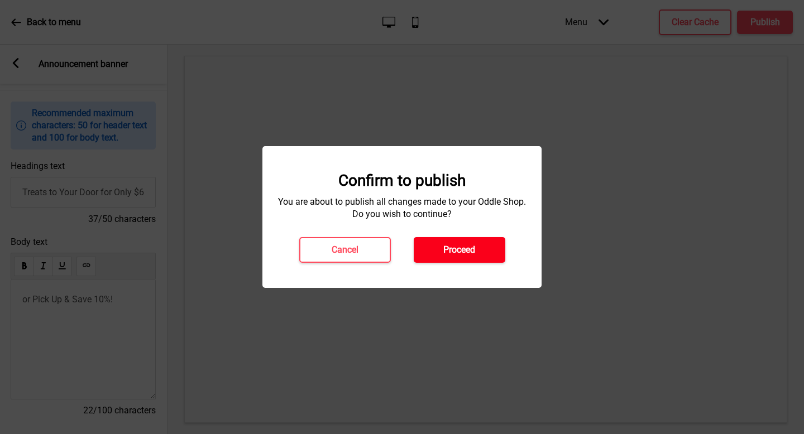
click at [452, 243] on button "Proceed" at bounding box center [460, 250] width 92 height 26
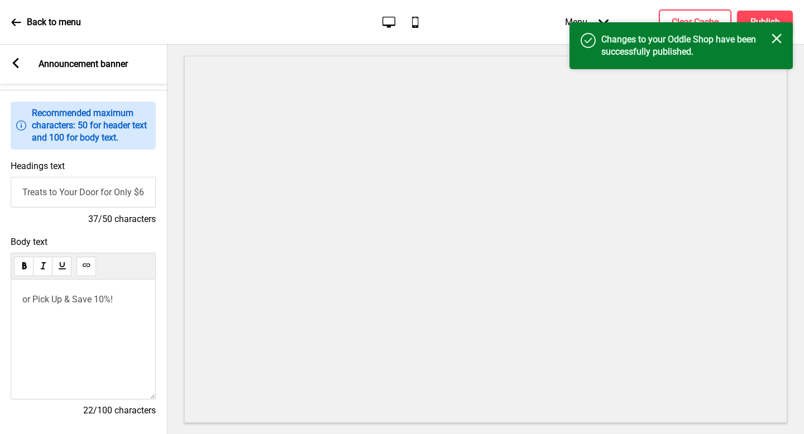
drag, startPoint x: 87, startPoint y: 210, endPoint x: 84, endPoint y: 204, distance: 6.2
click at [87, 210] on div "Headings text Treats to Your Door for Only $6.80 😋 37/50 characters" at bounding box center [83, 193] width 168 height 76
drag, startPoint x: 77, startPoint y: 192, endPoint x: 66, endPoint y: 195, distance: 11.1
click at [77, 192] on input "Treats to Your Door for Only $6.80 😋" at bounding box center [83, 192] width 145 height 31
click at [60, 195] on input "Treats to Your Door for Only $6.80 😋" at bounding box center [83, 192] width 145 height 31
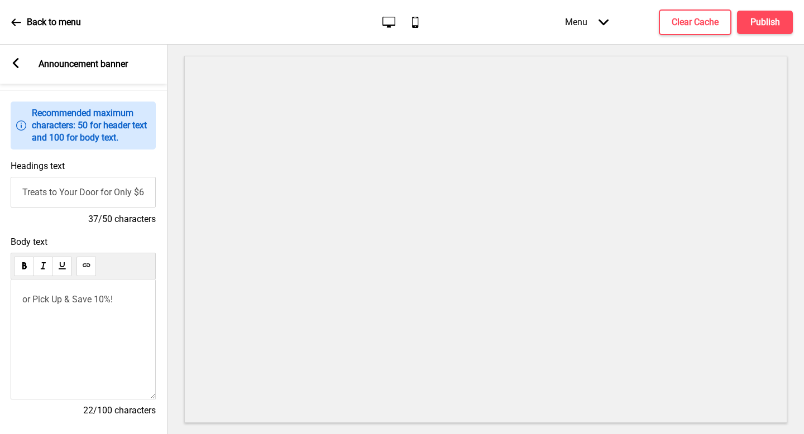
click at [64, 192] on input "Treats to Your Door for Only $6.80 😋" at bounding box center [83, 192] width 145 height 31
click at [759, 30] on button "Publish" at bounding box center [765, 22] width 56 height 23
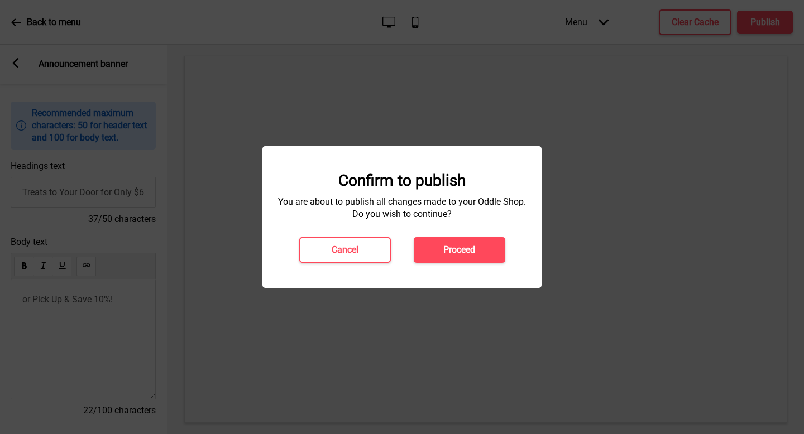
drag, startPoint x: 480, startPoint y: 244, endPoint x: 481, endPoint y: 237, distance: 7.3
click at [480, 243] on button "Proceed" at bounding box center [460, 250] width 92 height 26
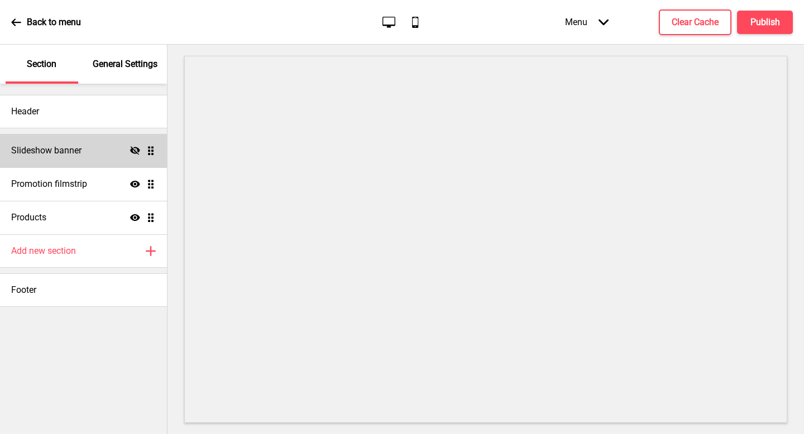
click at [140, 151] on icon "Hide" at bounding box center [135, 151] width 10 height 10
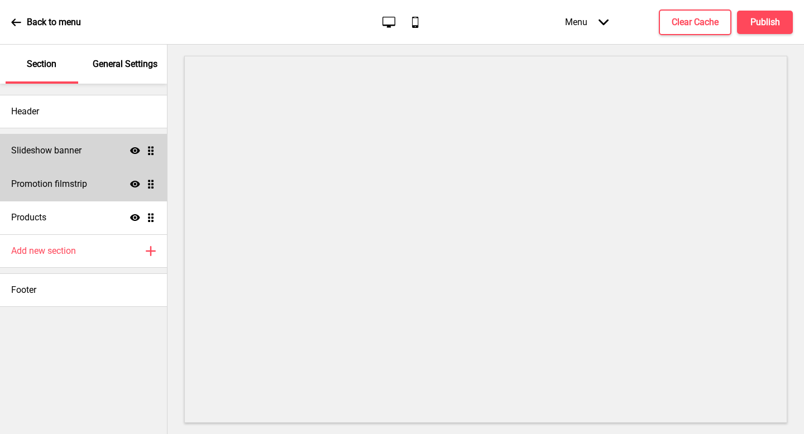
click at [141, 186] on div "Show Drag" at bounding box center [143, 184] width 26 height 10
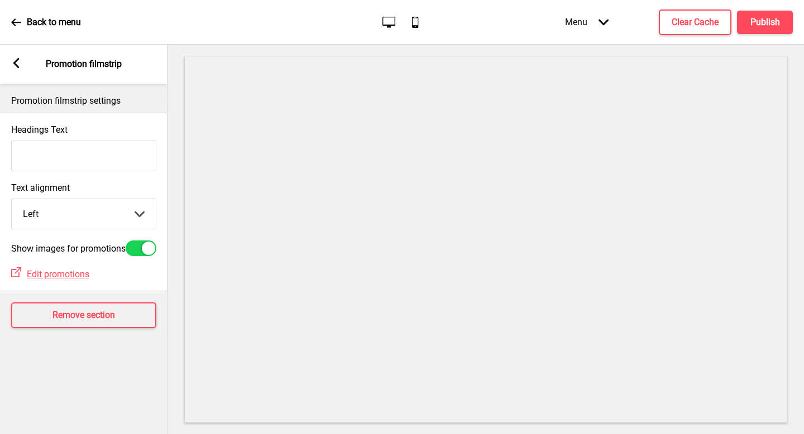
click at [14, 70] on div "Arrow left" at bounding box center [16, 64] width 10 height 12
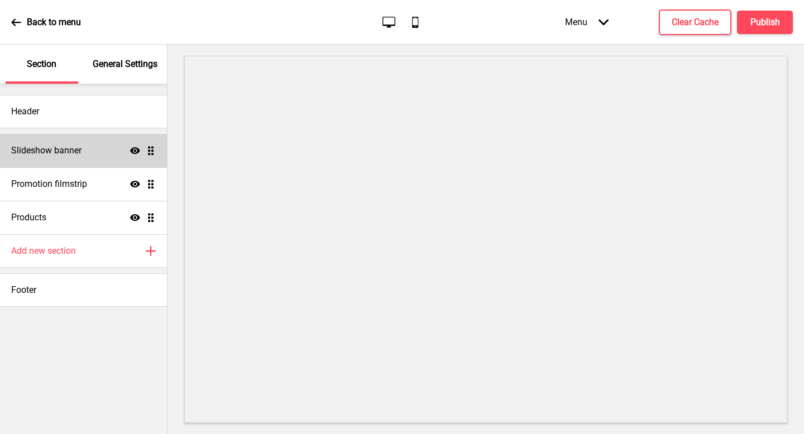
drag, startPoint x: 137, startPoint y: 182, endPoint x: 176, endPoint y: 182, distance: 39.1
click at [137, 181] on icon at bounding box center [135, 184] width 10 height 7
click at [71, 160] on div "Slideshow banner Show Drag" at bounding box center [83, 151] width 167 height 34
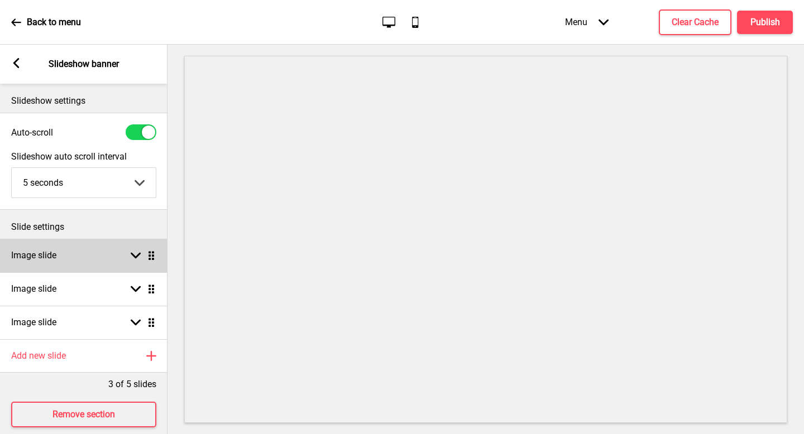
click at [82, 262] on div "Image slide Arrow down Drag" at bounding box center [84, 256] width 168 height 34
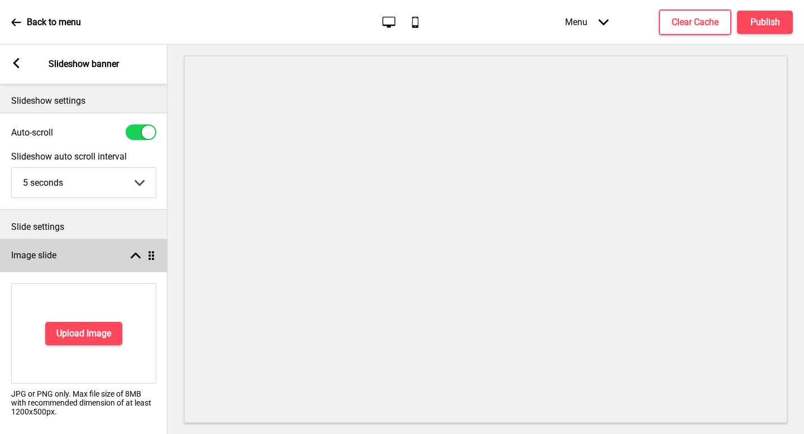
click at [82, 262] on div "Image slide Arrow up Drag" at bounding box center [84, 256] width 168 height 34
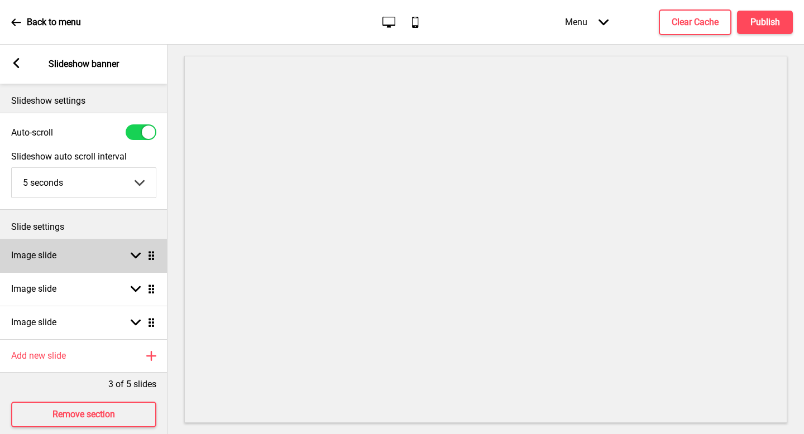
scroll to position [19, 0]
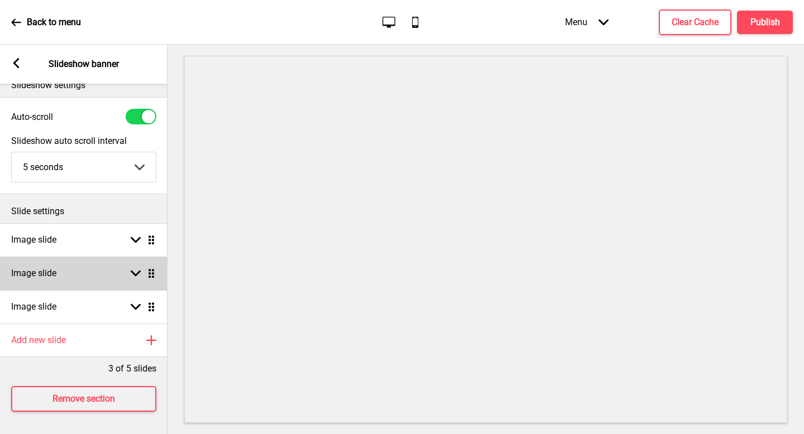
click at [83, 272] on div "Image slide Arrow down Drag" at bounding box center [84, 274] width 168 height 34
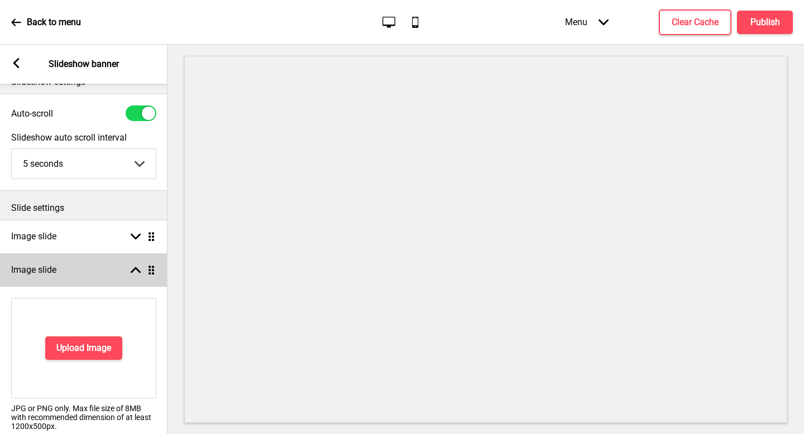
click at [83, 272] on div "Image slide Arrow up Drag" at bounding box center [84, 271] width 168 height 34
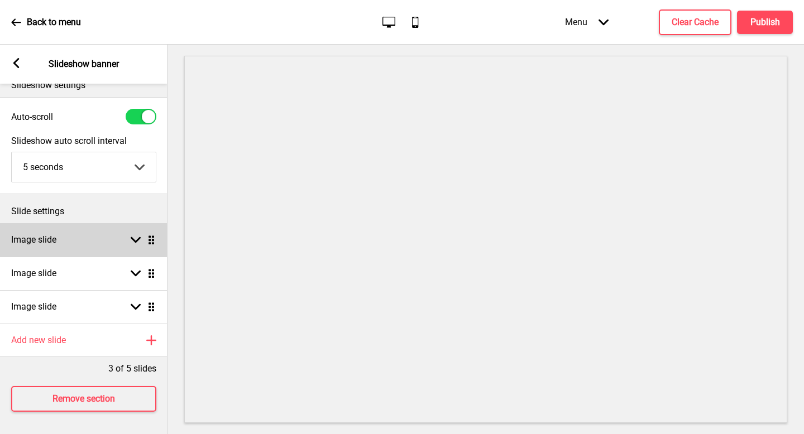
scroll to position [24, 0]
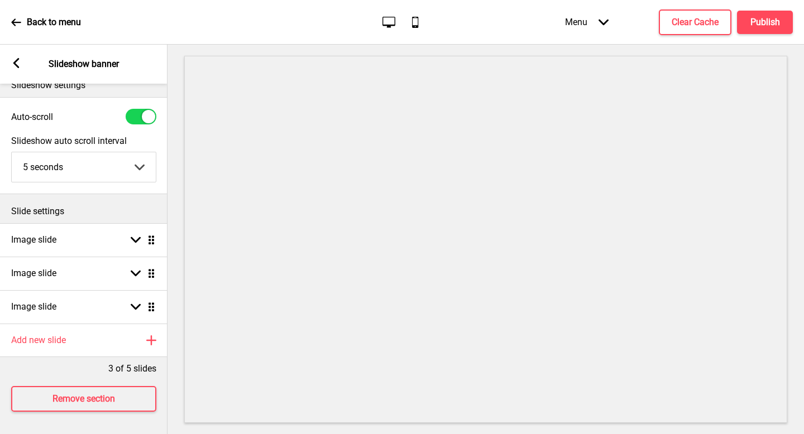
click at [97, 211] on div "Slide settings" at bounding box center [84, 208] width 168 height 29
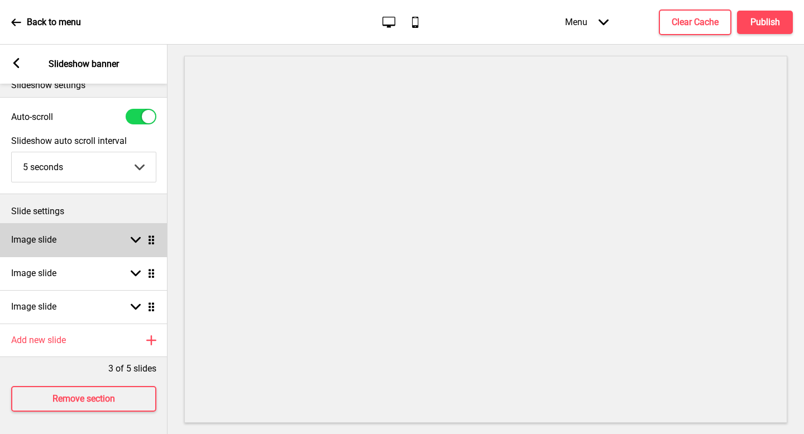
drag, startPoint x: 69, startPoint y: 233, endPoint x: 61, endPoint y: 234, distance: 8.4
click at [69, 233] on div "Image slide Arrow down Drag" at bounding box center [84, 240] width 168 height 34
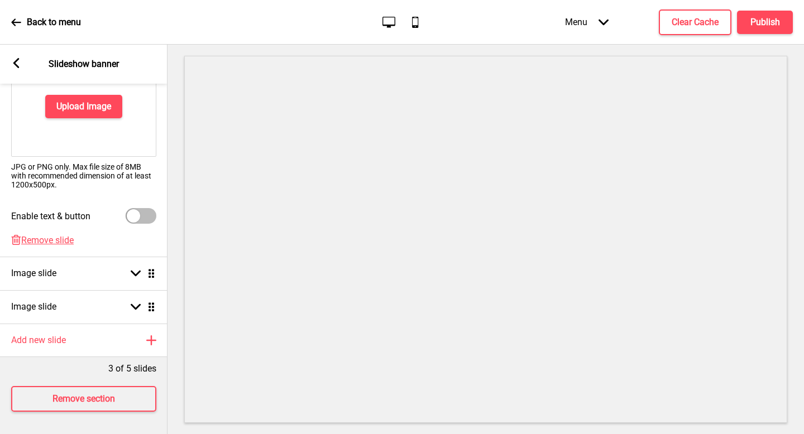
scroll to position [0, 0]
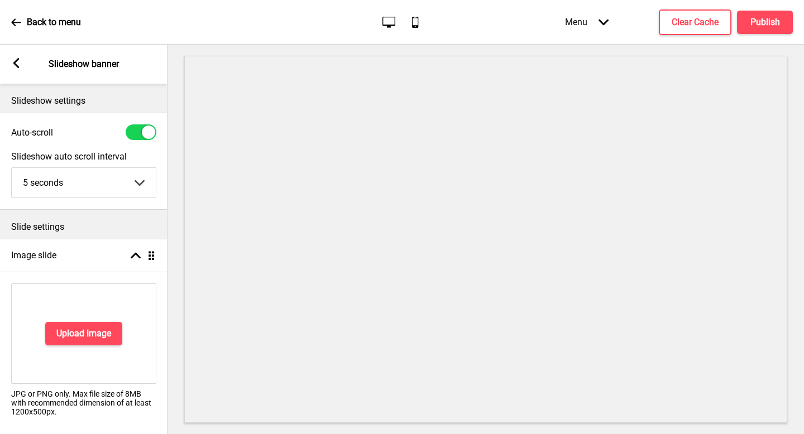
click at [18, 68] on div "Arrow left" at bounding box center [16, 64] width 10 height 12
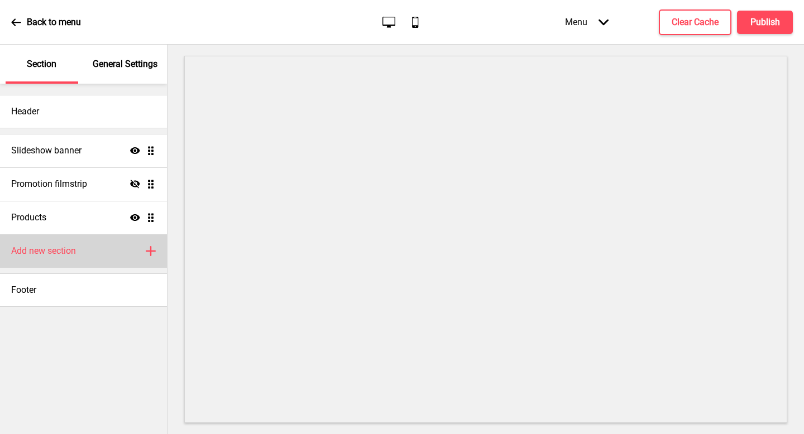
click at [66, 245] on h4 "Add new section" at bounding box center [43, 251] width 65 height 12
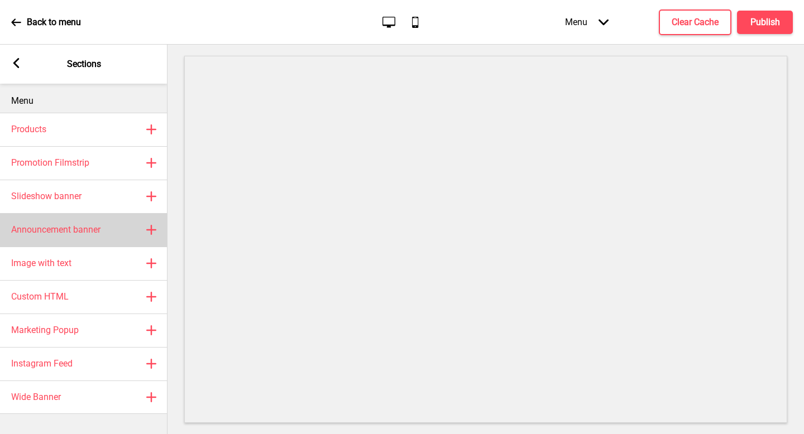
click at [86, 238] on div "Announcement banner Plus" at bounding box center [84, 230] width 168 height 34
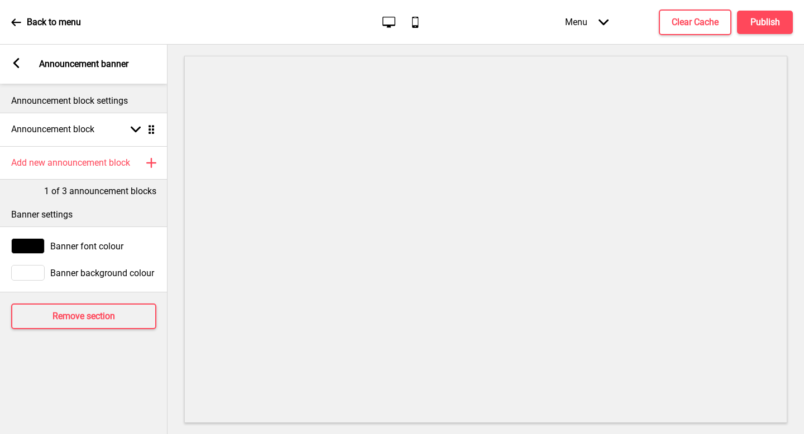
drag, startPoint x: 22, startPoint y: 64, endPoint x: 15, endPoint y: 64, distance: 7.8
click at [20, 64] on div "Arrow left Announcement banner" at bounding box center [84, 64] width 168 height 39
click at [13, 63] on rect at bounding box center [16, 63] width 10 height 10
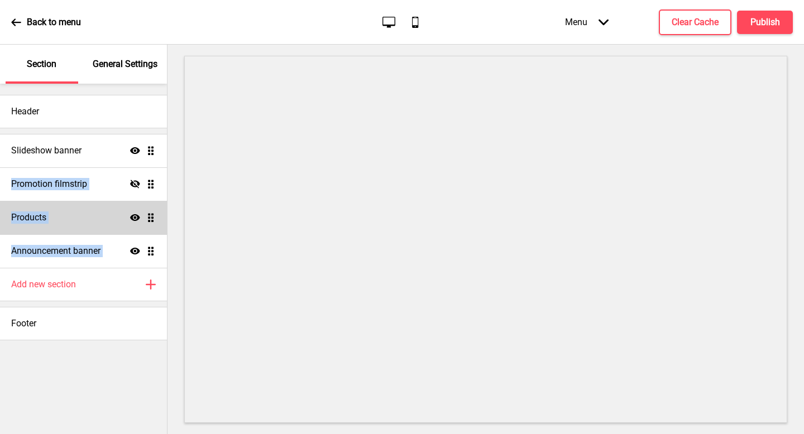
drag, startPoint x: 156, startPoint y: 257, endPoint x: 147, endPoint y: 204, distance: 53.9
click at [130, 136] on ul "Slideshow banner Show Drag Promotion filmstrip Hide Drag Products Show Drag Ann…" at bounding box center [83, 201] width 167 height 134
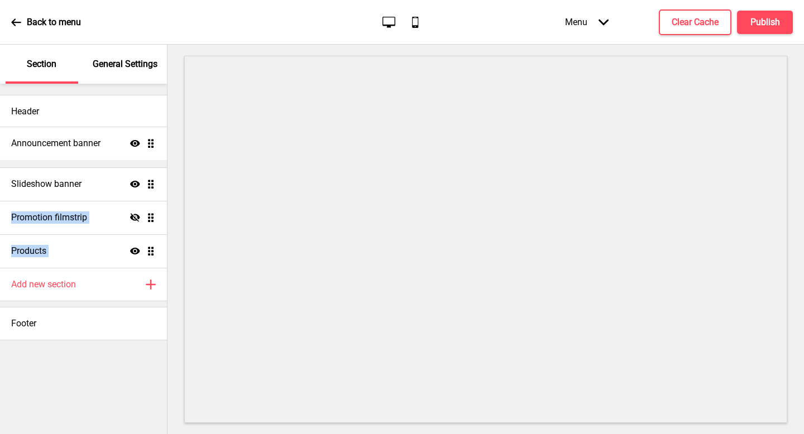
drag, startPoint x: 152, startPoint y: 246, endPoint x: 144, endPoint y: 138, distance: 108.1
click at [144, 138] on ul "Slideshow banner Show Drag Promotion filmstrip Hide Drag Products Show Drag Ann…" at bounding box center [83, 201] width 167 height 134
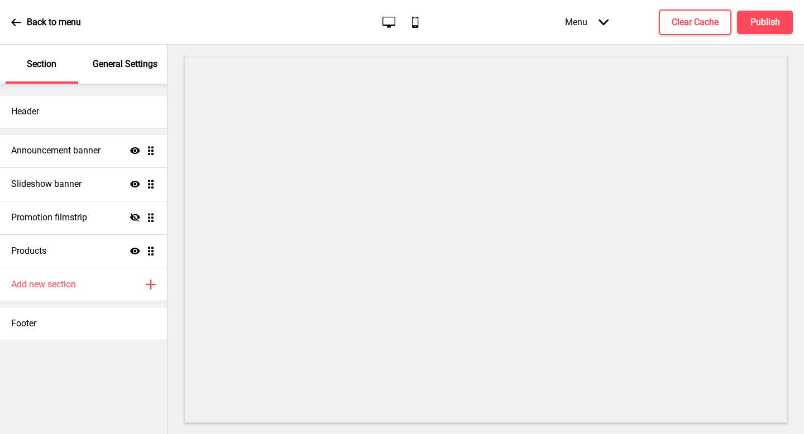
click at [131, 68] on p "General Settings" at bounding box center [125, 64] width 65 height 12
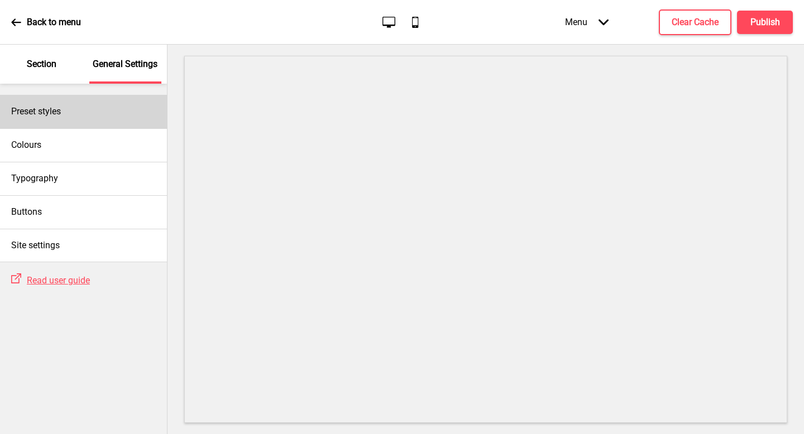
click at [136, 107] on div "Preset styles" at bounding box center [83, 112] width 167 height 34
select select "Custom"
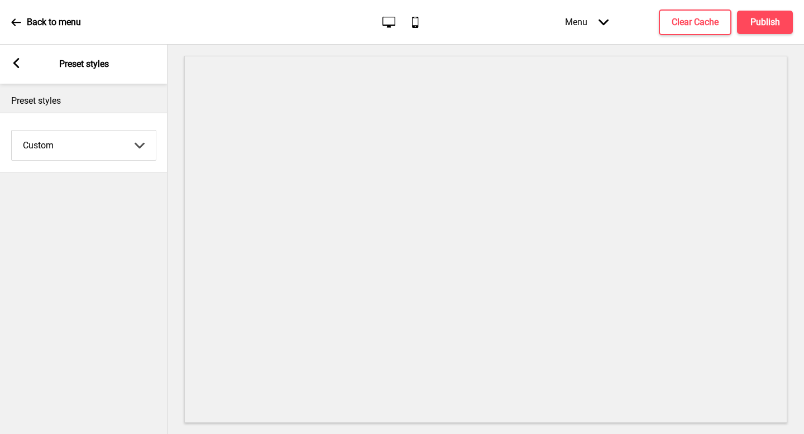
click at [10, 66] on div "Arrow left Preset styles" at bounding box center [84, 64] width 168 height 39
click at [13, 63] on icon at bounding box center [16, 63] width 6 height 10
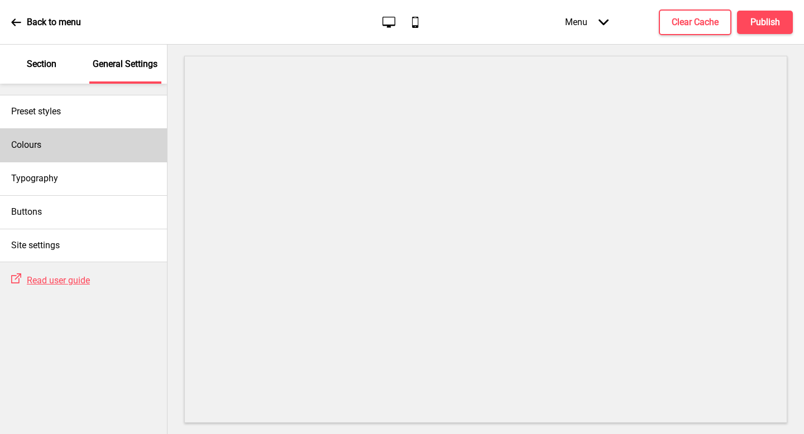
click at [59, 151] on div "Colours" at bounding box center [83, 145] width 167 height 34
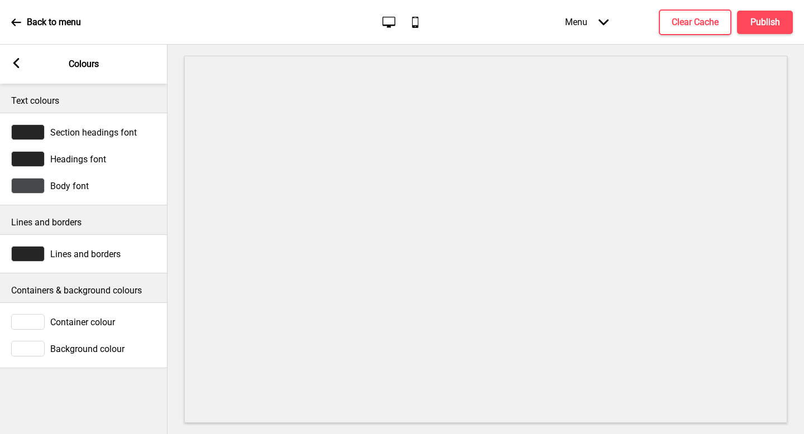
click at [18, 68] on div "Arrow left" at bounding box center [16, 64] width 10 height 12
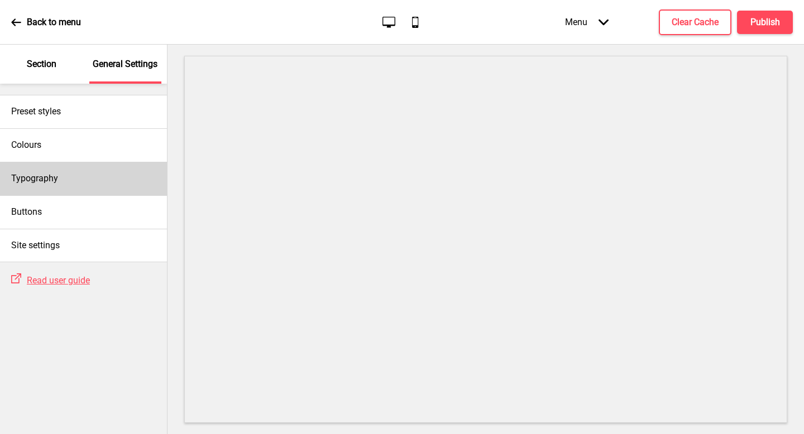
click at [58, 174] on div "Typography" at bounding box center [83, 179] width 167 height 34
select select "Nunito Sans"
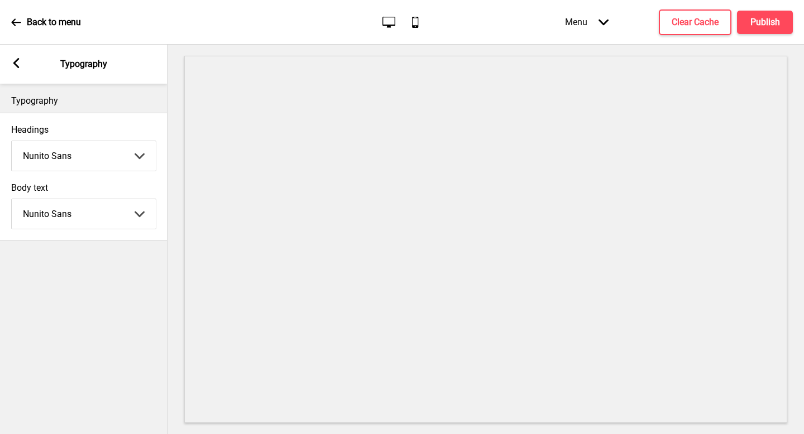
click at [21, 73] on div "Arrow left Typography" at bounding box center [84, 64] width 168 height 39
click at [12, 67] on rect at bounding box center [16, 63] width 10 height 10
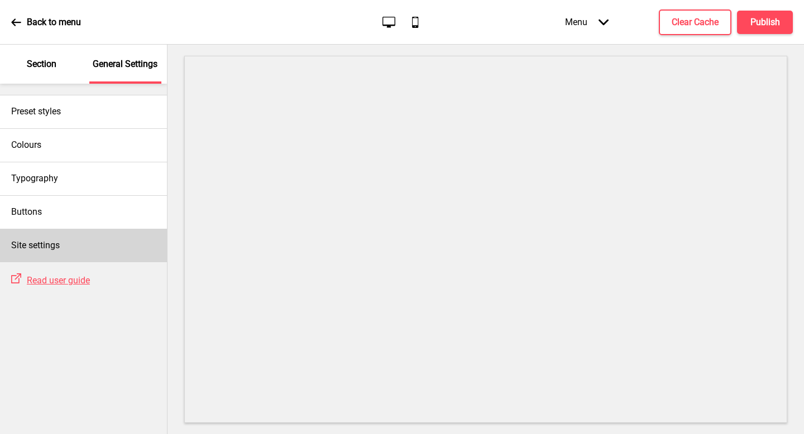
click at [55, 250] on h4 "Site settings" at bounding box center [35, 246] width 49 height 12
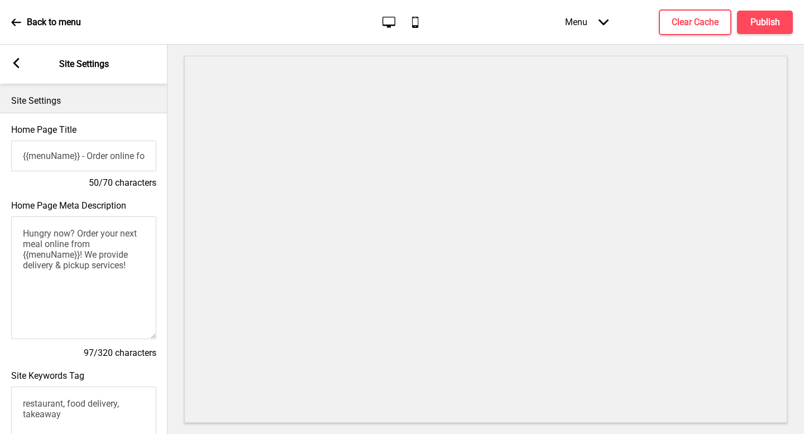
drag, startPoint x: 58, startPoint y: 86, endPoint x: 29, endPoint y: 58, distance: 40.7
click at [59, 86] on div "Site Settings" at bounding box center [84, 98] width 168 height 29
click at [19, 56] on div "Arrow left Site Settings" at bounding box center [84, 64] width 168 height 39
click at [19, 59] on icon at bounding box center [16, 63] width 6 height 10
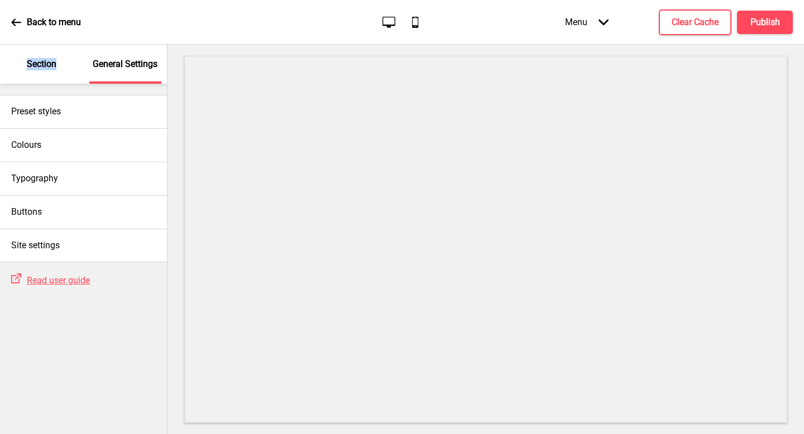
click at [19, 59] on div "Section" at bounding box center [42, 64] width 73 height 39
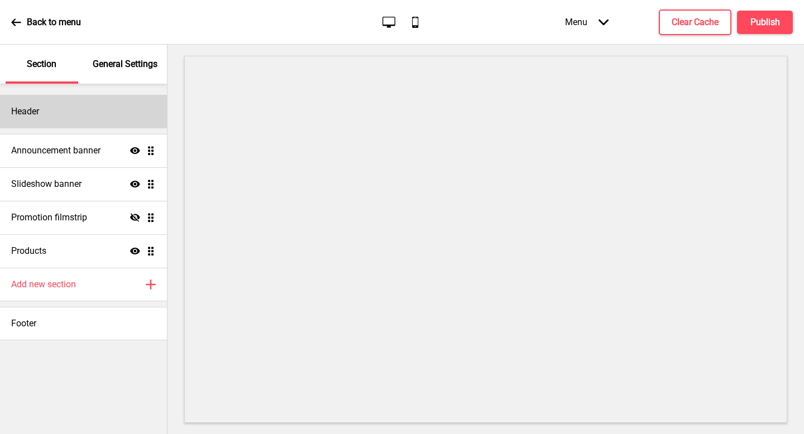
click at [37, 106] on h4 "Header" at bounding box center [25, 112] width 28 height 12
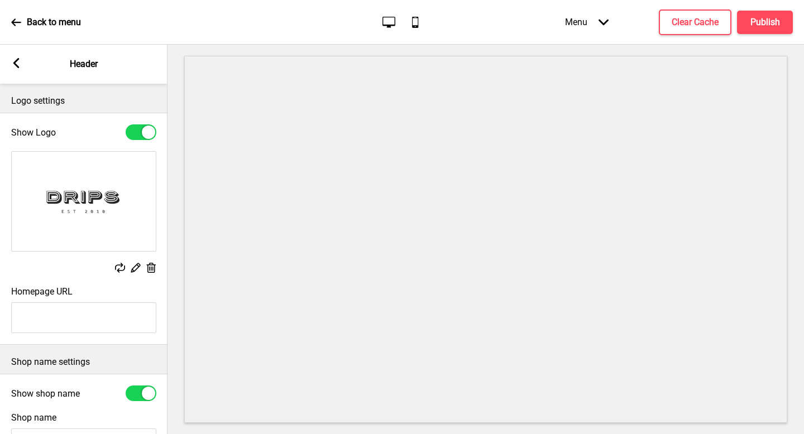
click at [146, 135] on div at bounding box center [148, 132] width 13 height 13
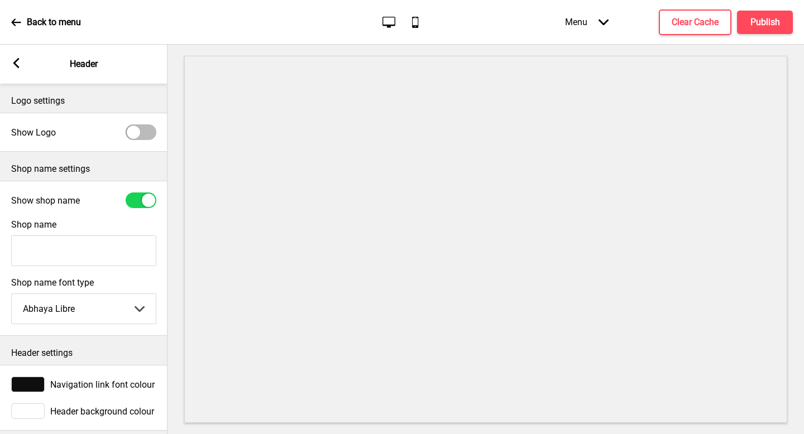
click at [146, 135] on div at bounding box center [141, 133] width 31 height 16
checkbox input "true"
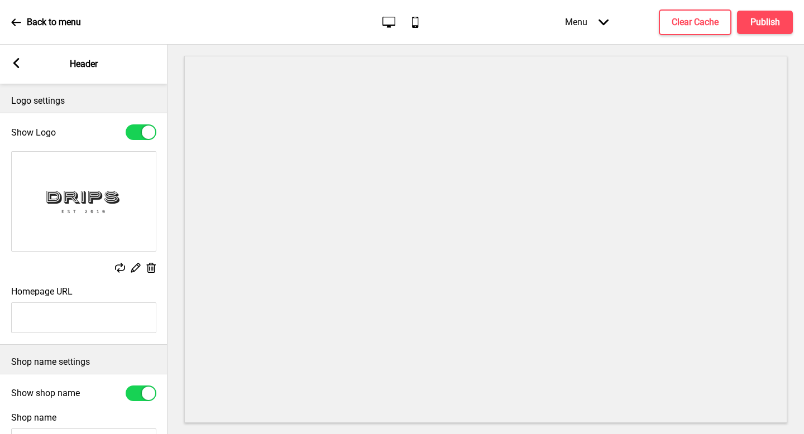
click at [152, 199] on img at bounding box center [84, 201] width 144 height 99
click at [142, 391] on div at bounding box center [148, 393] width 13 height 13
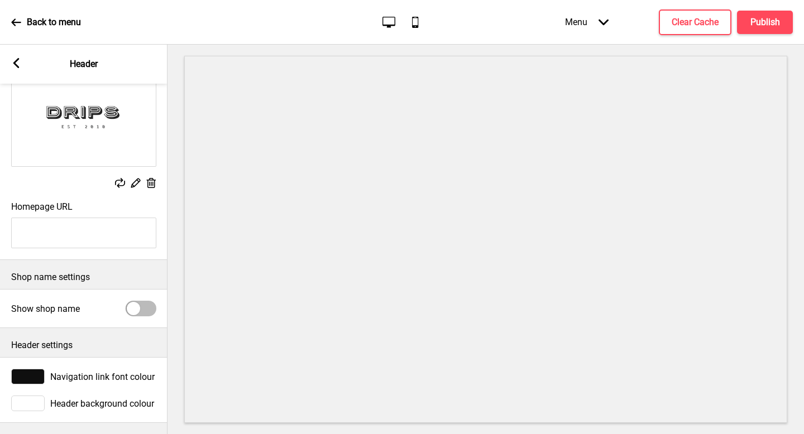
click at [137, 302] on div at bounding box center [133, 308] width 13 height 13
checkbox input "true"
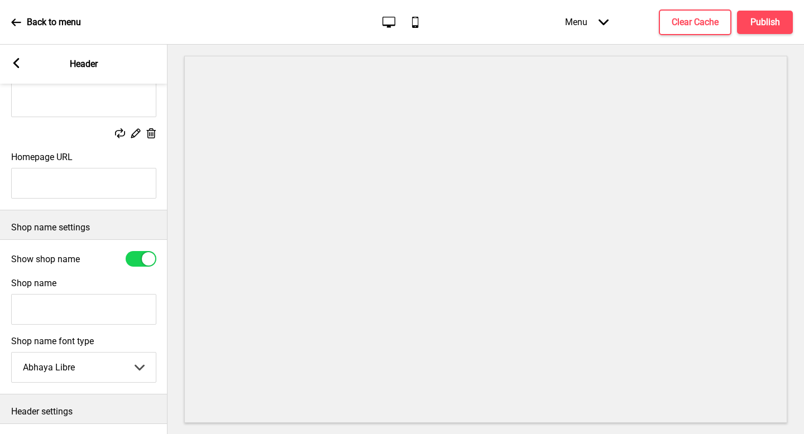
scroll to position [183, 0]
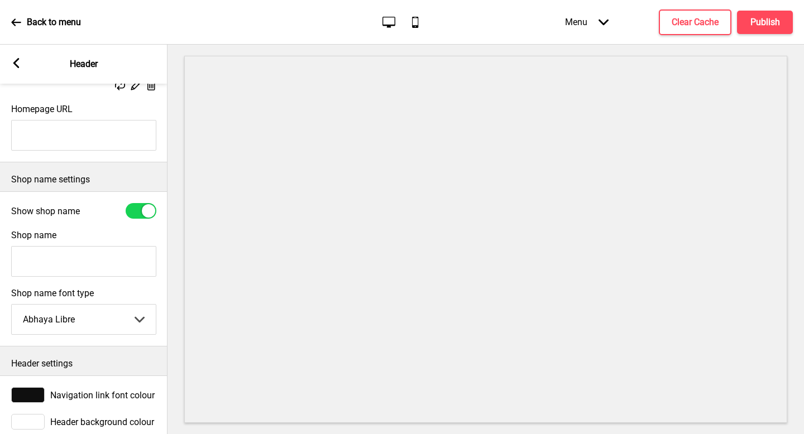
click at [90, 267] on input "Shop name" at bounding box center [83, 261] width 145 height 31
click at [132, 256] on input "Drips Bakery" at bounding box center [83, 261] width 145 height 31
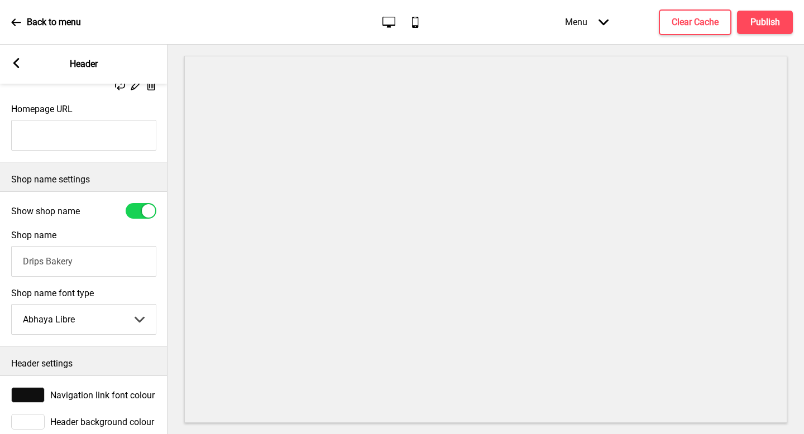
click at [132, 256] on input "Drips Bakery" at bounding box center [83, 261] width 145 height 31
type input "Drips Bakery"
click at [144, 204] on div at bounding box center [141, 211] width 31 height 16
checkbox input "false"
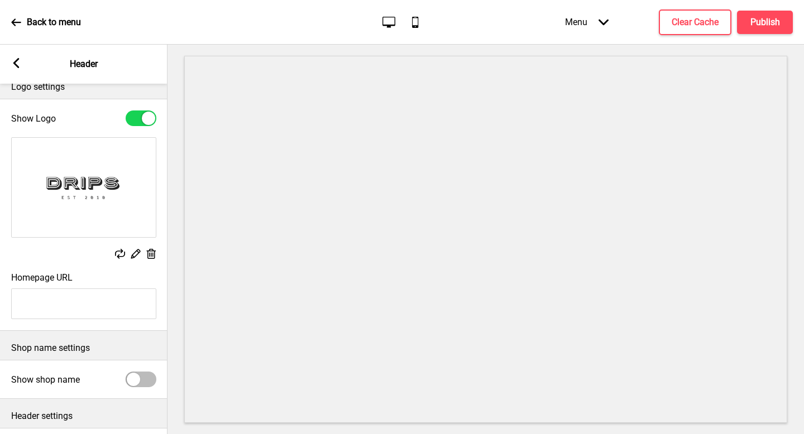
scroll to position [0, 0]
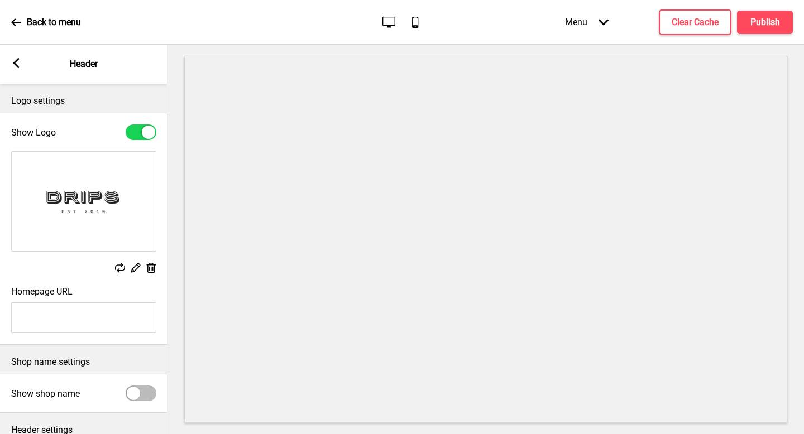
click at [13, 66] on rect at bounding box center [16, 63] width 10 height 10
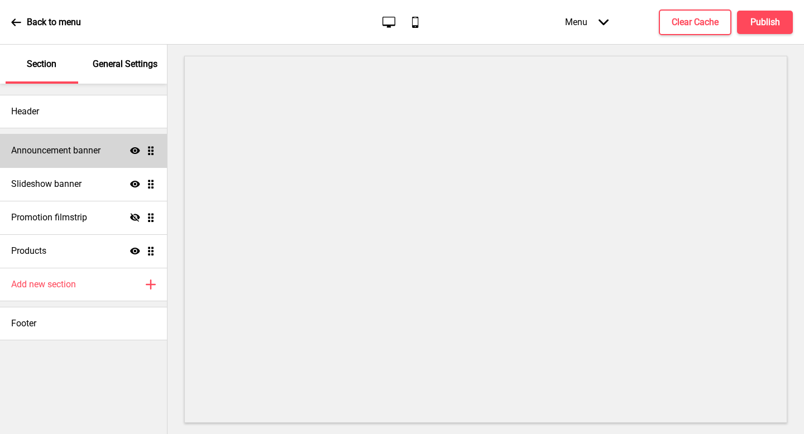
click at [87, 152] on h4 "Announcement banner" at bounding box center [55, 151] width 89 height 12
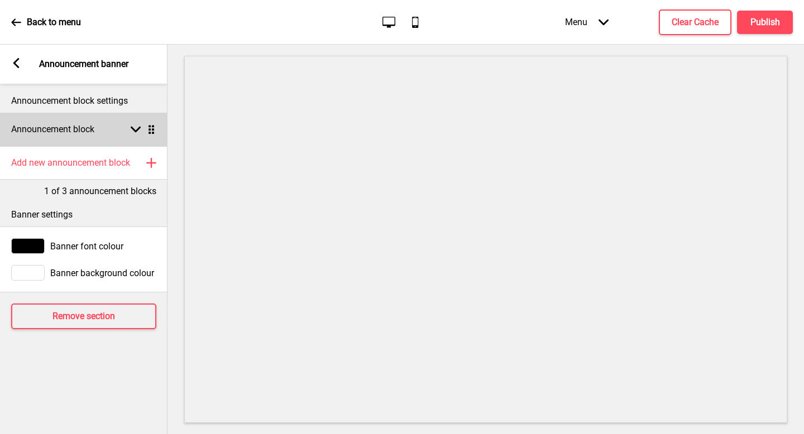
click at [82, 127] on h4 "Announcement block" at bounding box center [52, 129] width 83 height 12
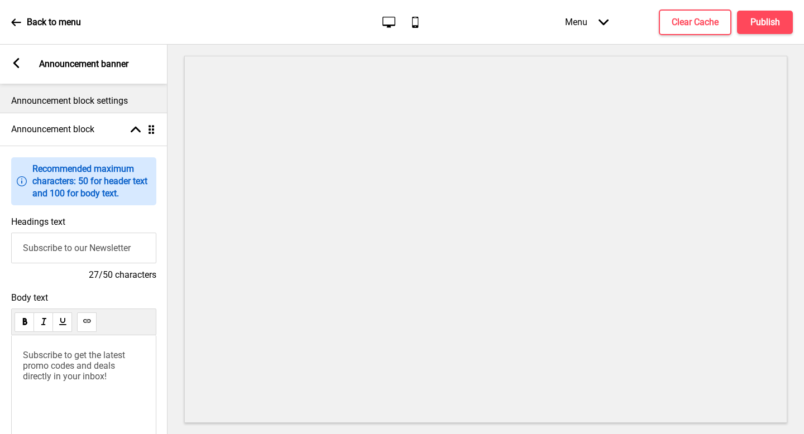
click at [89, 257] on input "Subscribe to our Newsletter" at bounding box center [83, 248] width 145 height 31
click at [89, 256] on input "Subscribe to our Newsletter" at bounding box center [83, 248] width 145 height 31
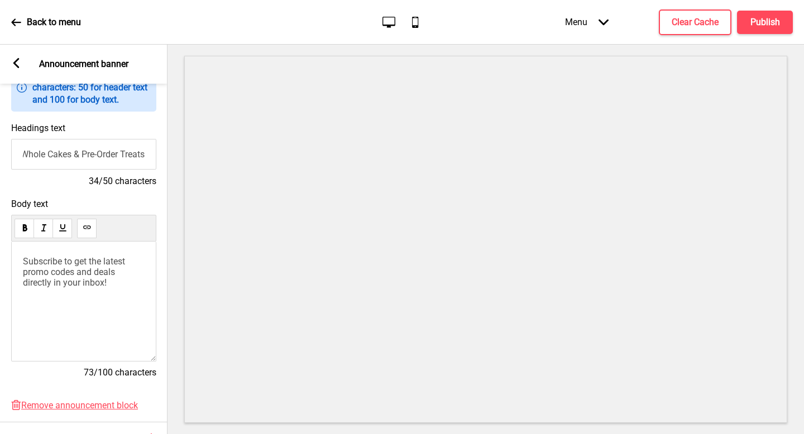
scroll to position [0, 26]
type input "For Whole Cakes & Pre-Order Treats"
click at [765, 31] on button "Publish" at bounding box center [765, 22] width 56 height 23
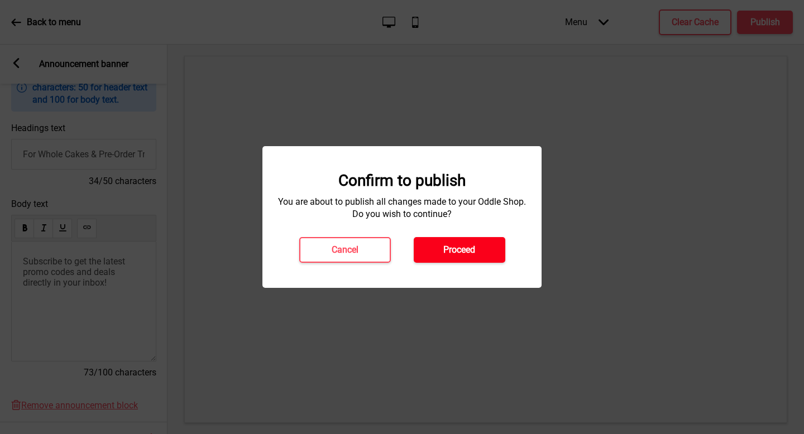
click at [463, 245] on h4 "Proceed" at bounding box center [459, 250] width 32 height 12
